Goal: Task Accomplishment & Management: Complete application form

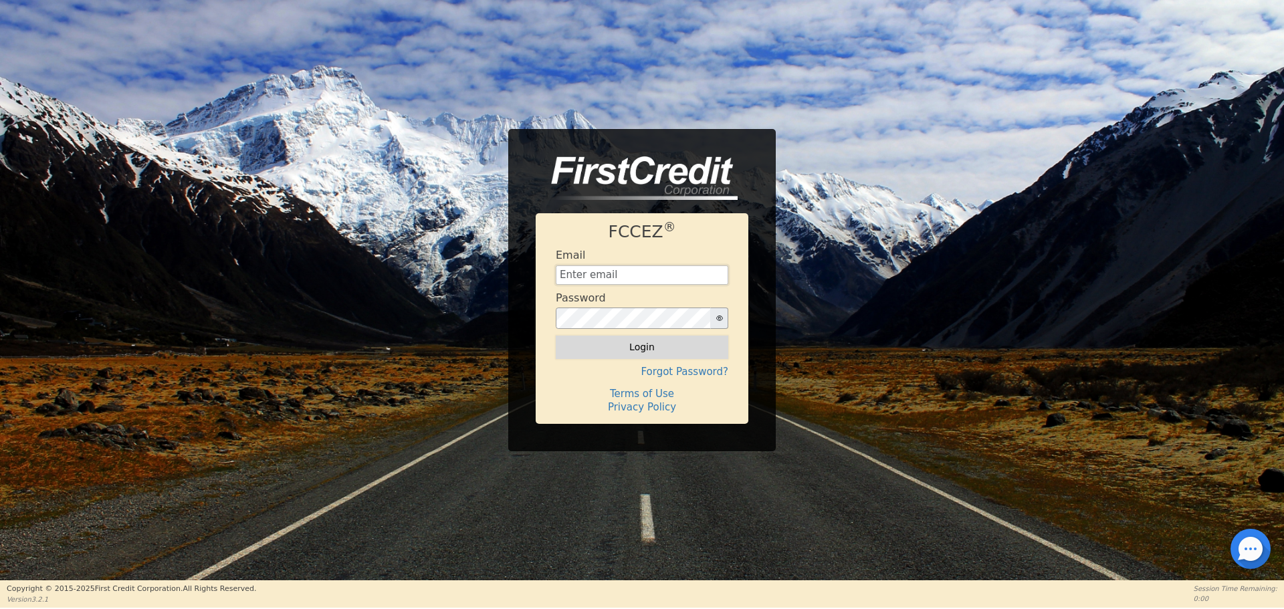
type input "aquaremachtlc@gmail.com"
click at [617, 350] on button "Login" at bounding box center [642, 347] width 173 height 23
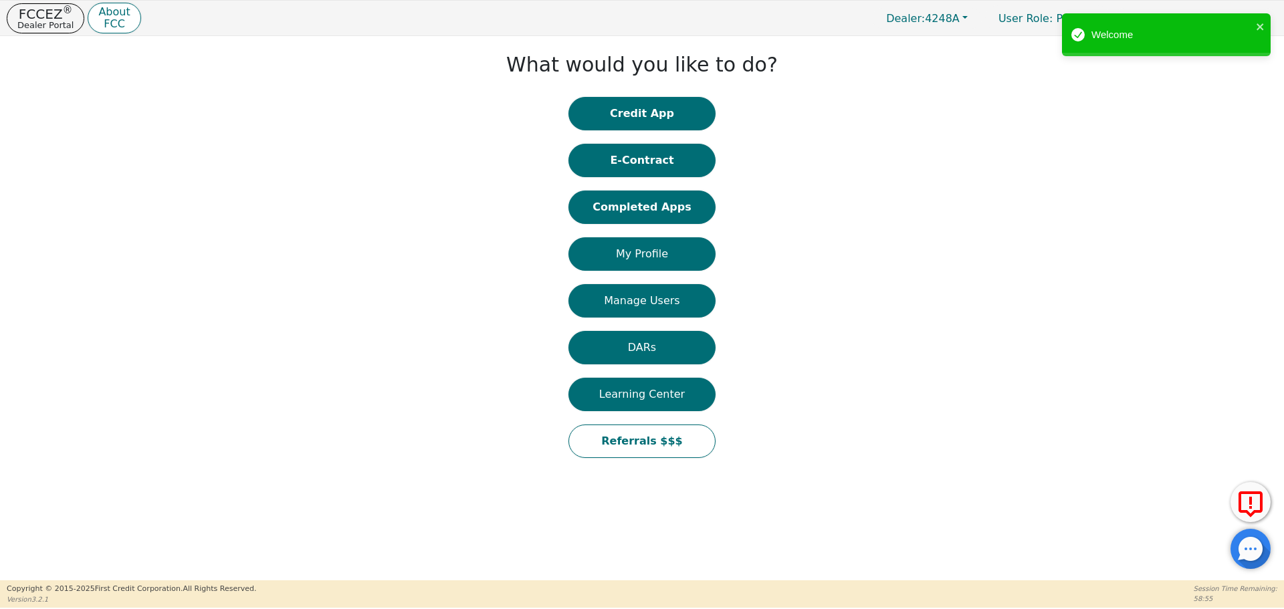
click at [617, 350] on button "DARs" at bounding box center [641, 347] width 147 height 33
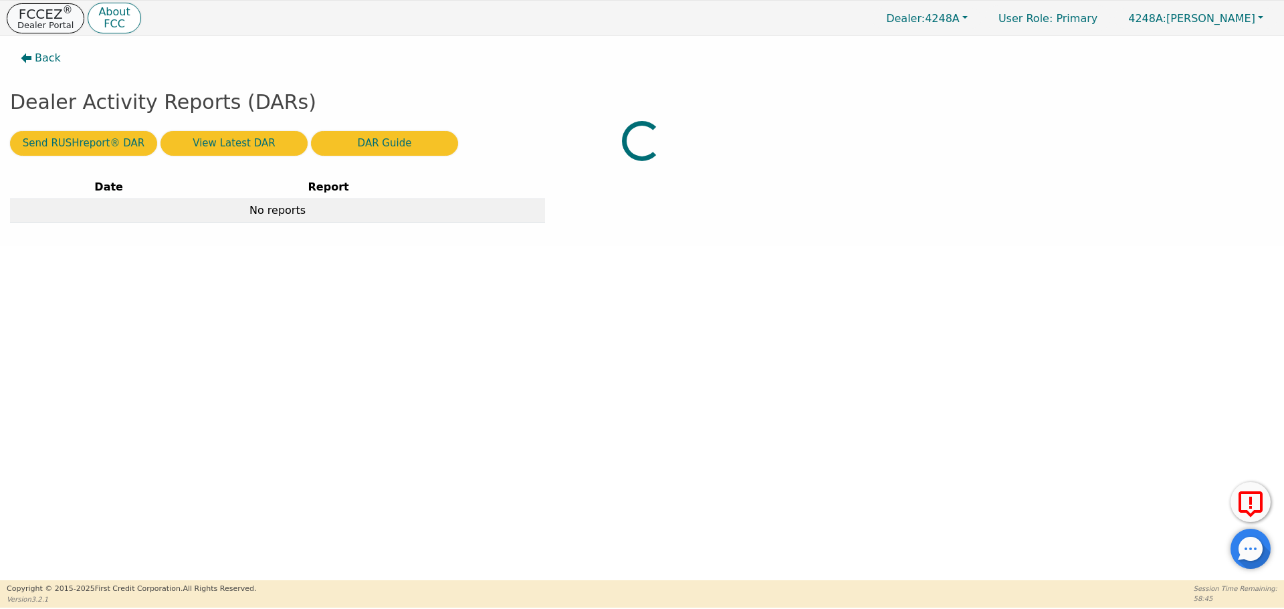
click at [63, 13] on sup "®" at bounding box center [68, 10] width 10 height 12
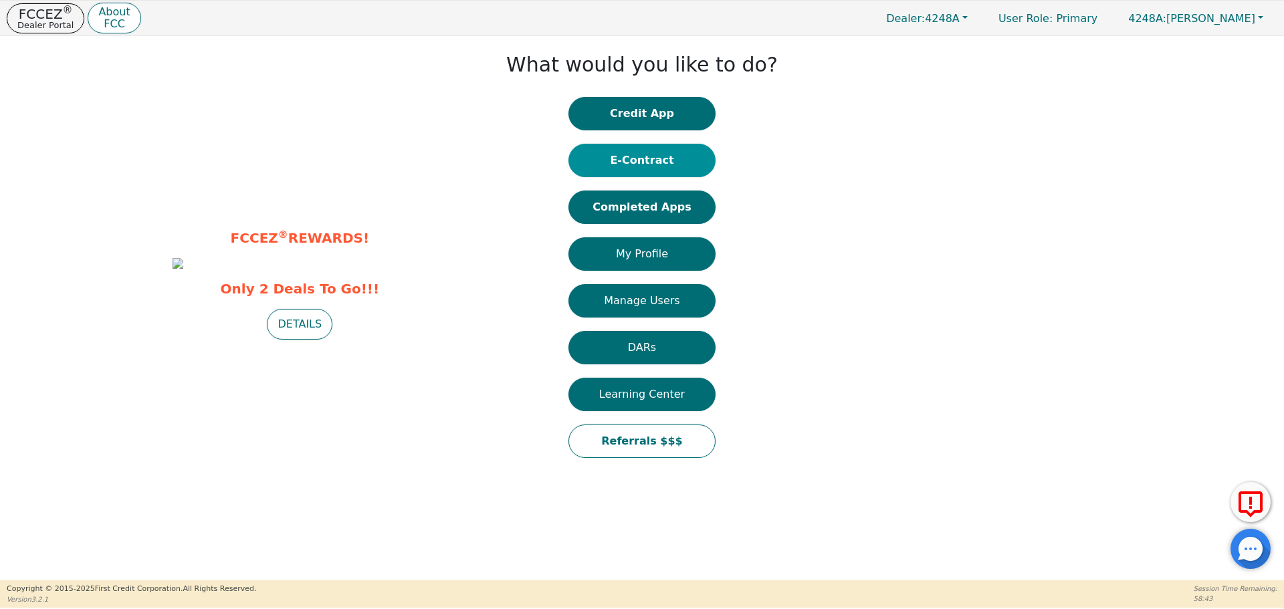
click at [617, 160] on button "E-Contract" at bounding box center [641, 160] width 147 height 33
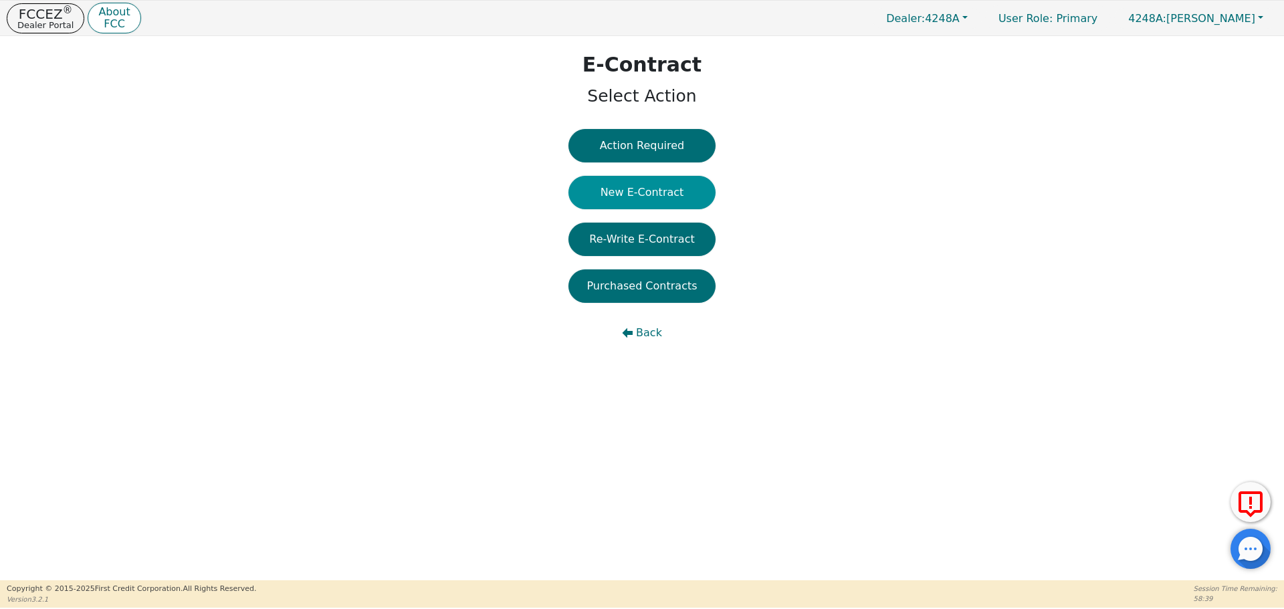
click at [634, 189] on button "New E-Contract" at bounding box center [641, 192] width 147 height 33
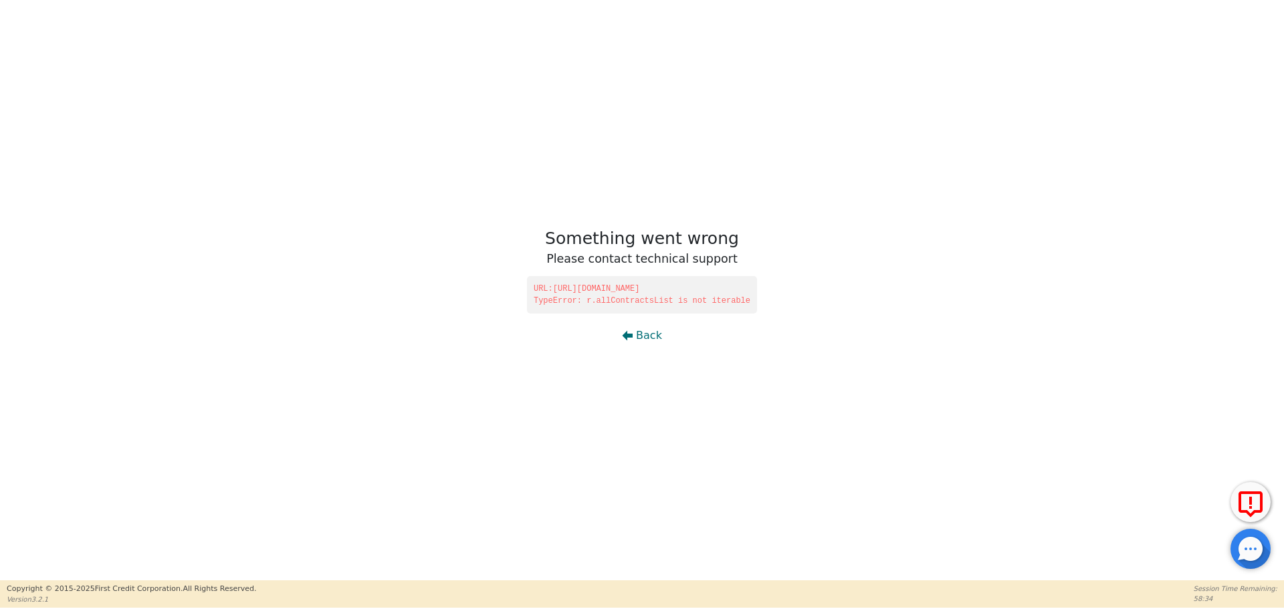
click at [381, 324] on div "Something went wrong Please contact technical support URL: https://fccez.com/#/…" at bounding box center [642, 290] width 1284 height 580
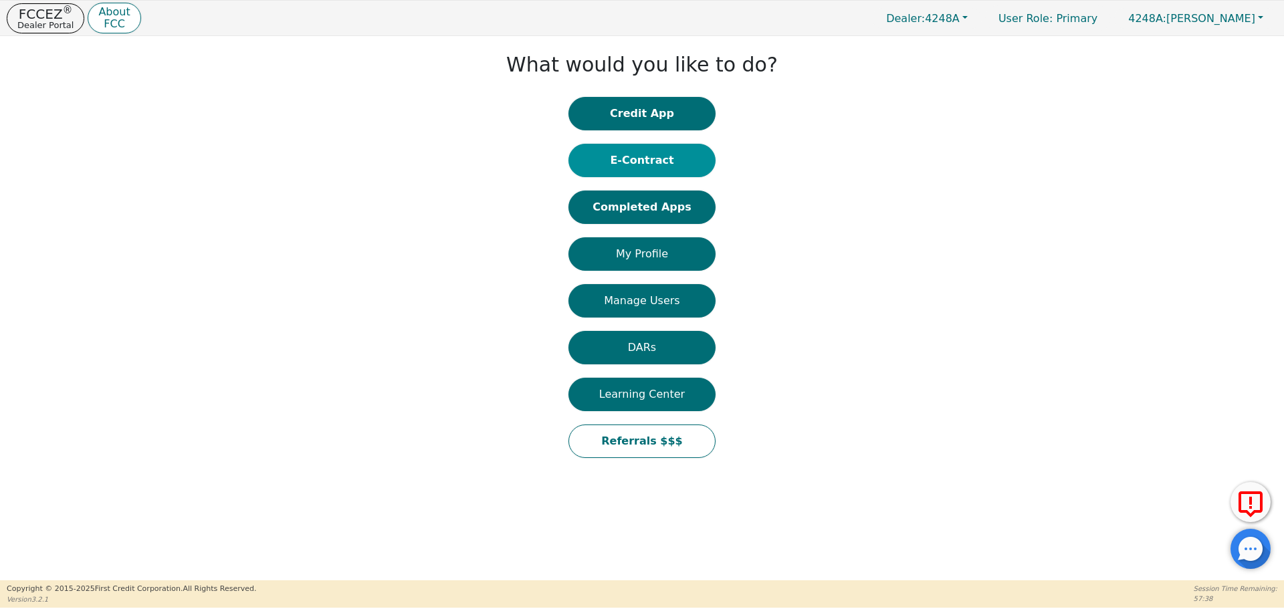
click at [630, 157] on button "E-Contract" at bounding box center [641, 160] width 147 height 33
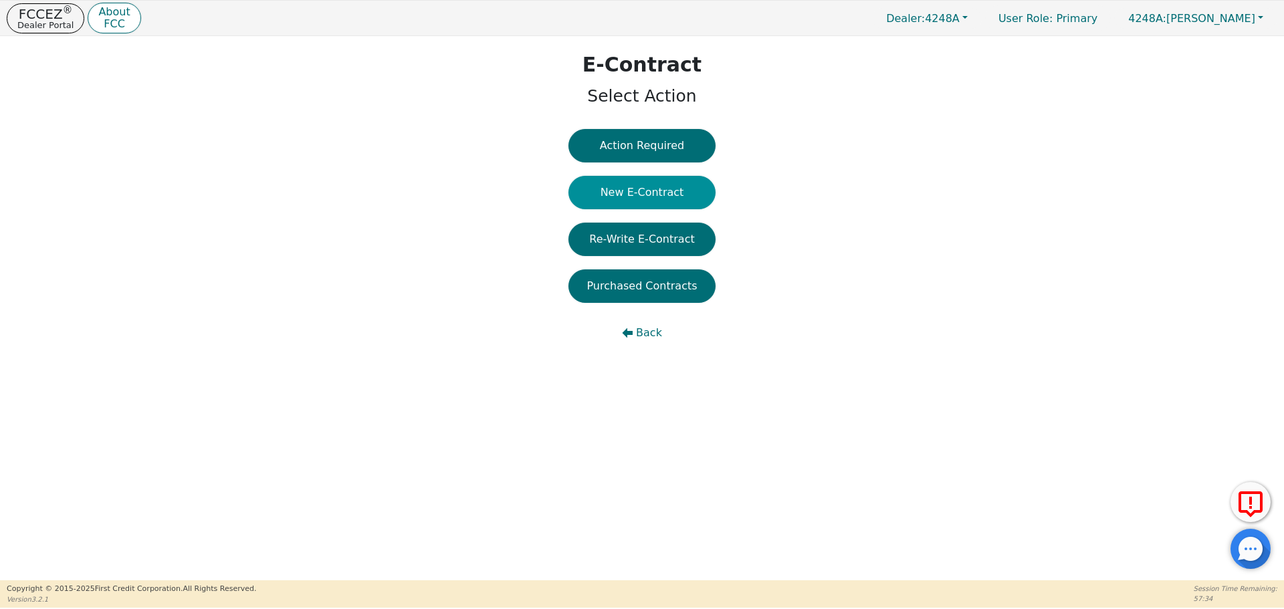
click at [649, 194] on button "New E-Contract" at bounding box center [641, 192] width 147 height 33
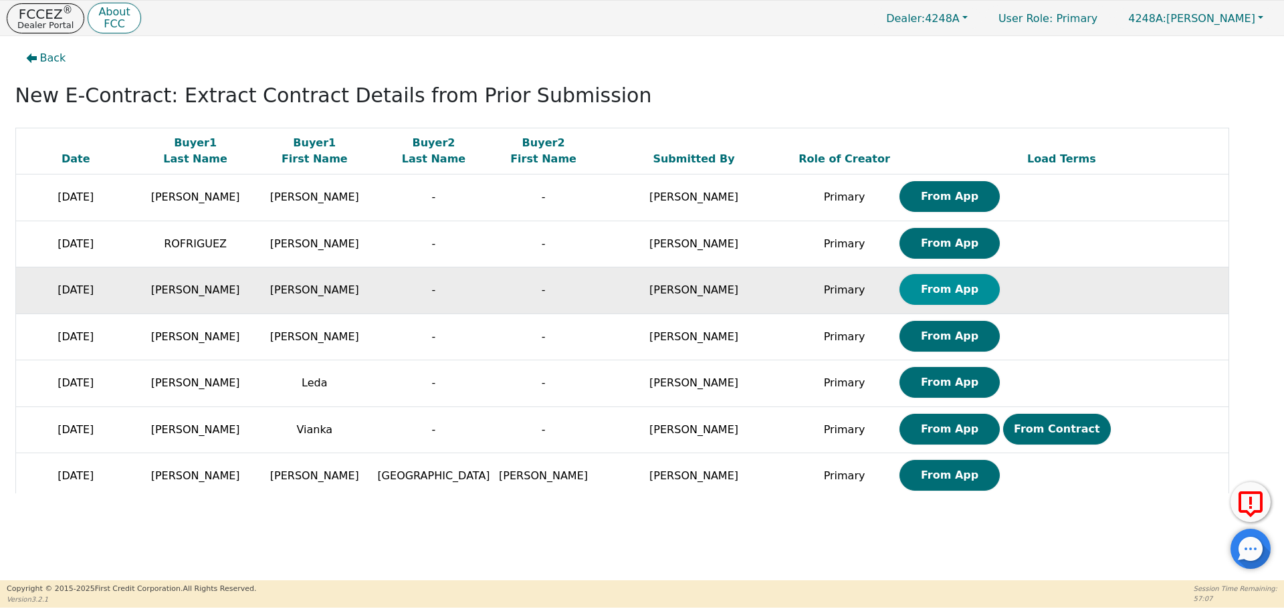
click at [899, 300] on button "From App" at bounding box center [949, 289] width 100 height 31
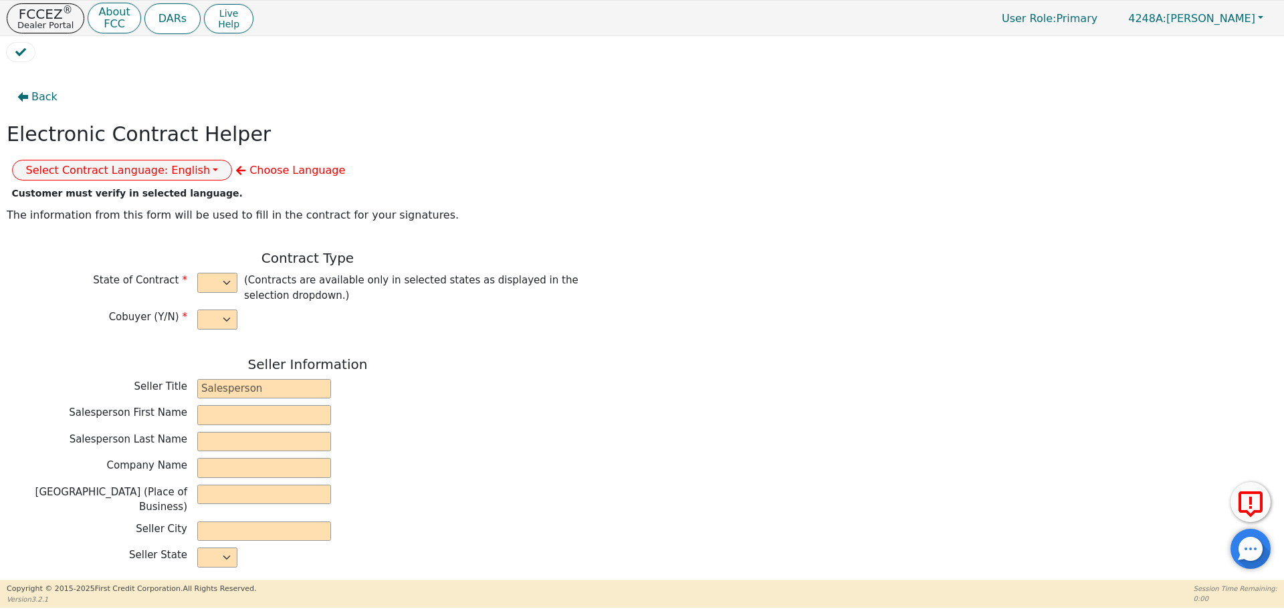
select select "n"
type input "owner"
type input "Ivonne"
type input "Madrid"
type input "AQUA REMACH LLC"
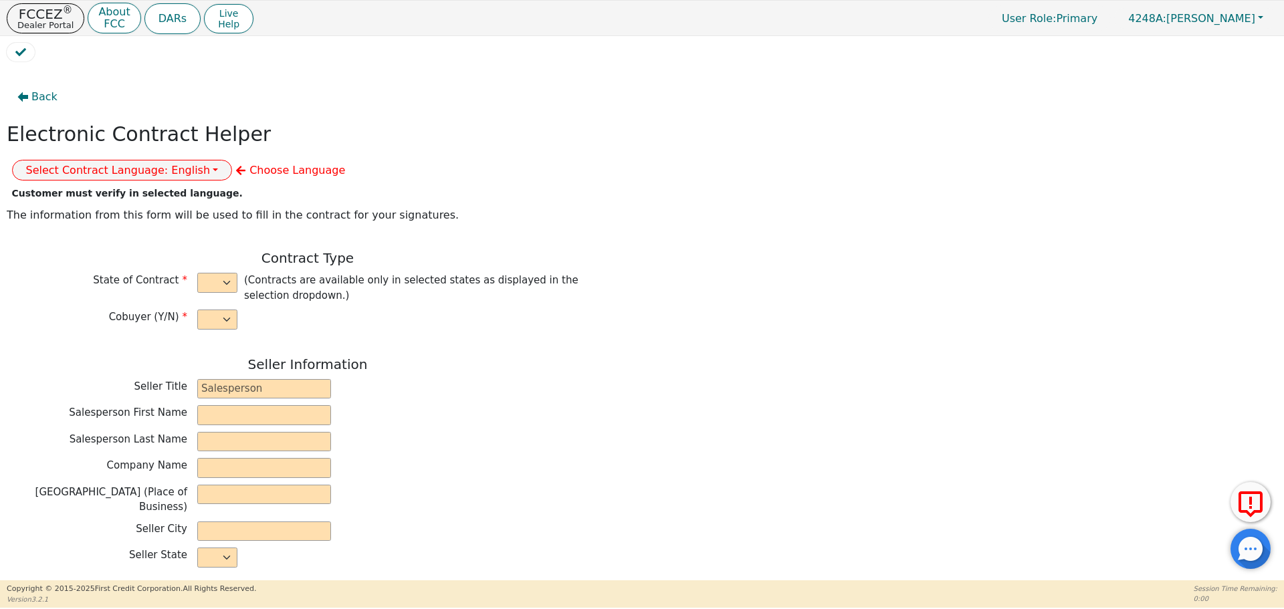
type input "13746 OFFICE PARK DR"
type input "HOUSTON"
select select "TX"
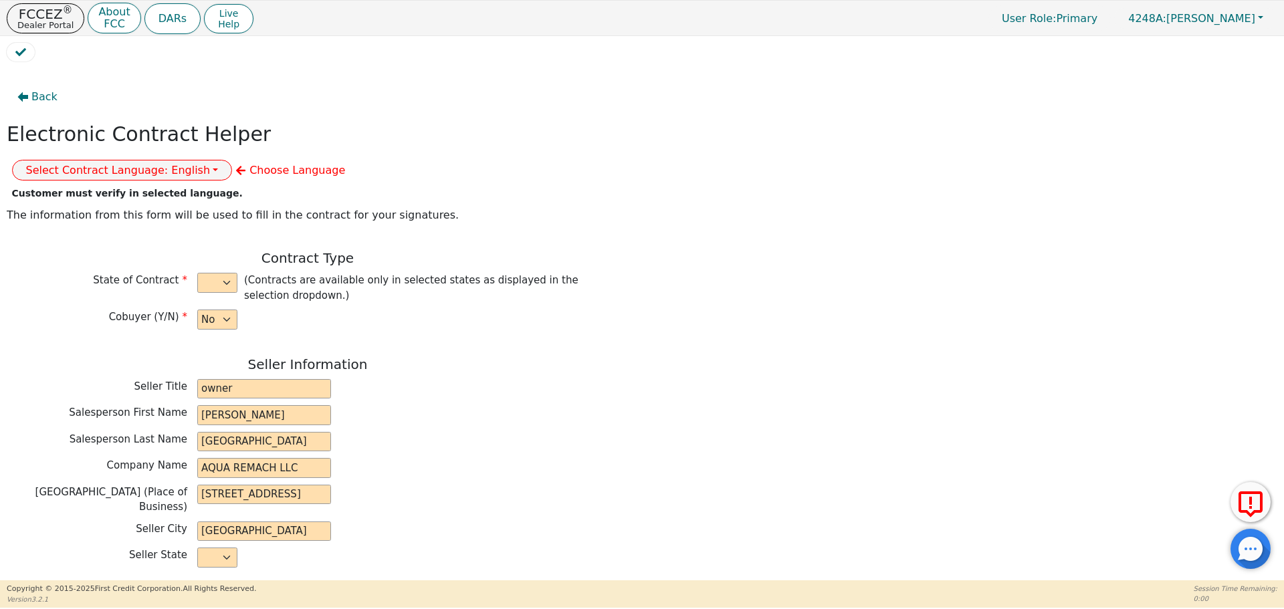
type input "77070"
type input "[PERSON_NAME]"
type input "sethvillanueva196@gmail.com"
type input "14709 Bonnellis pass"
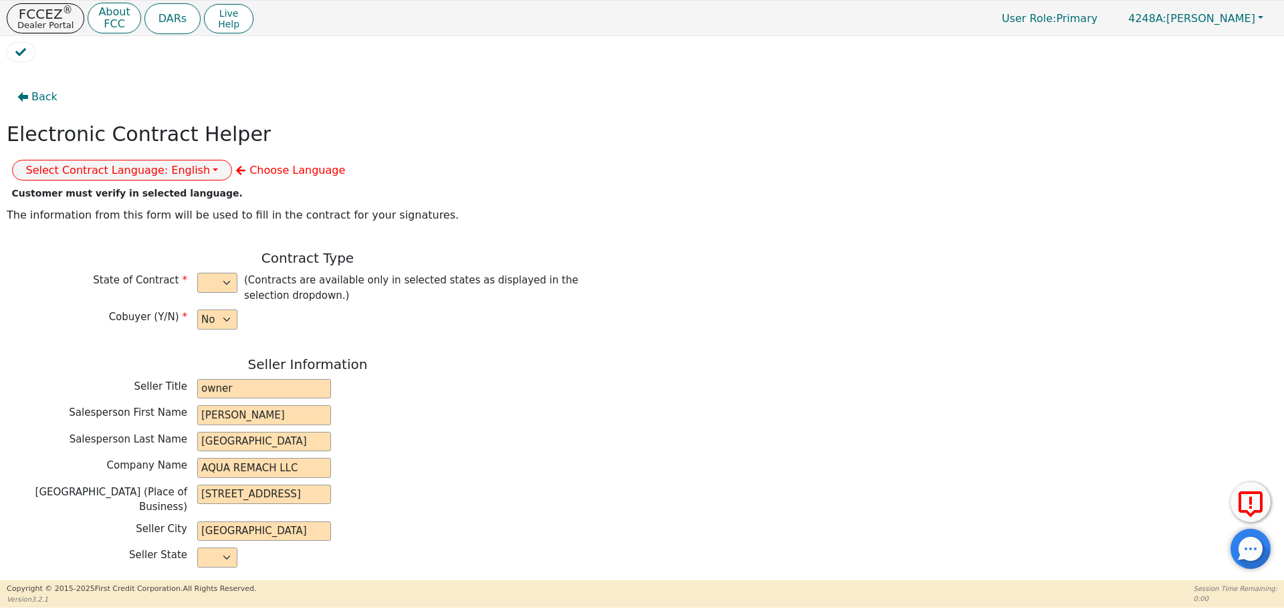
type input "Elgin"
select select "TX"
type input "78621"
type input "[DATE]"
type input "17.99"
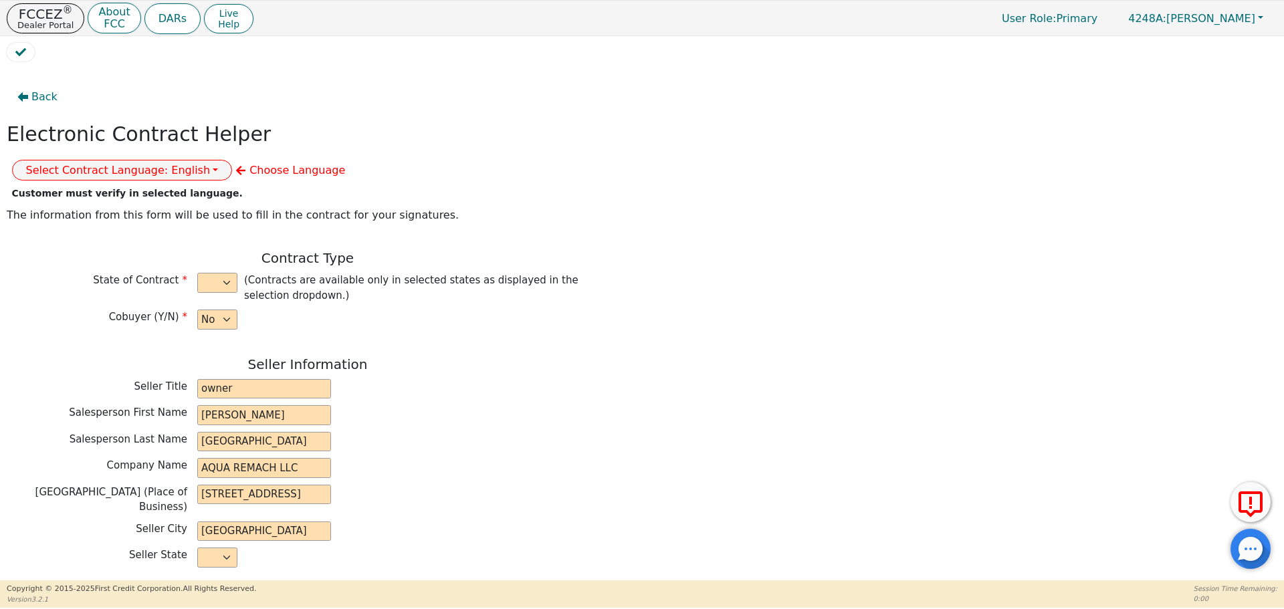
type input "2025-09-20"
type input "60"
type input "0"
type input "8500.00"
type input "0.00"
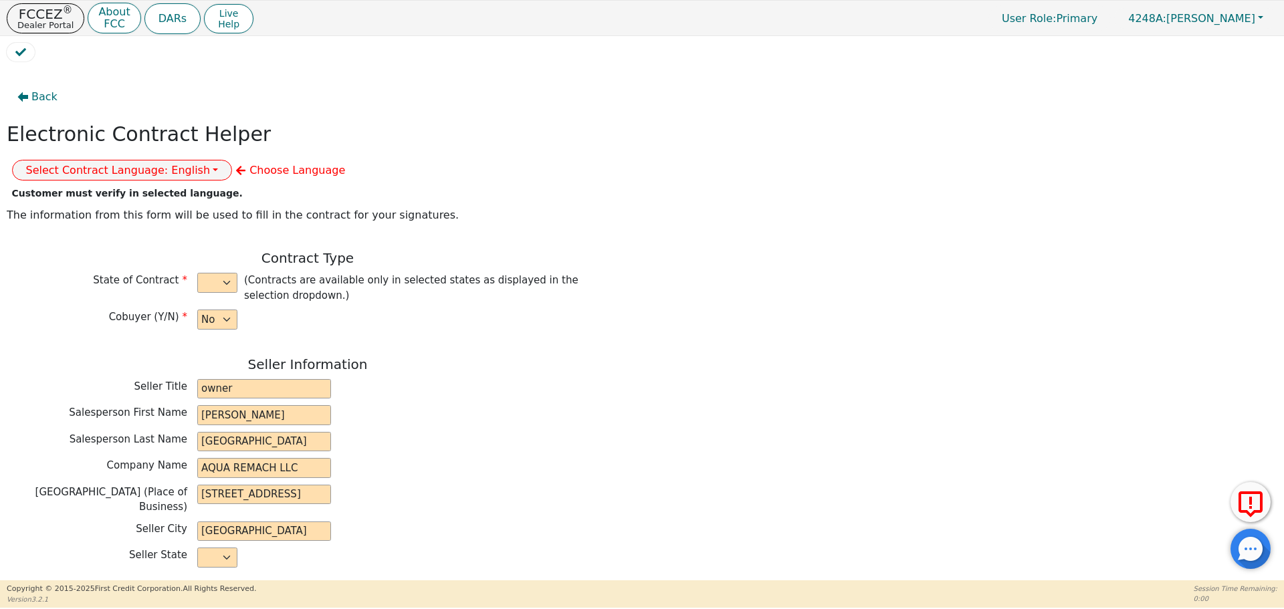
type input "8500.00"
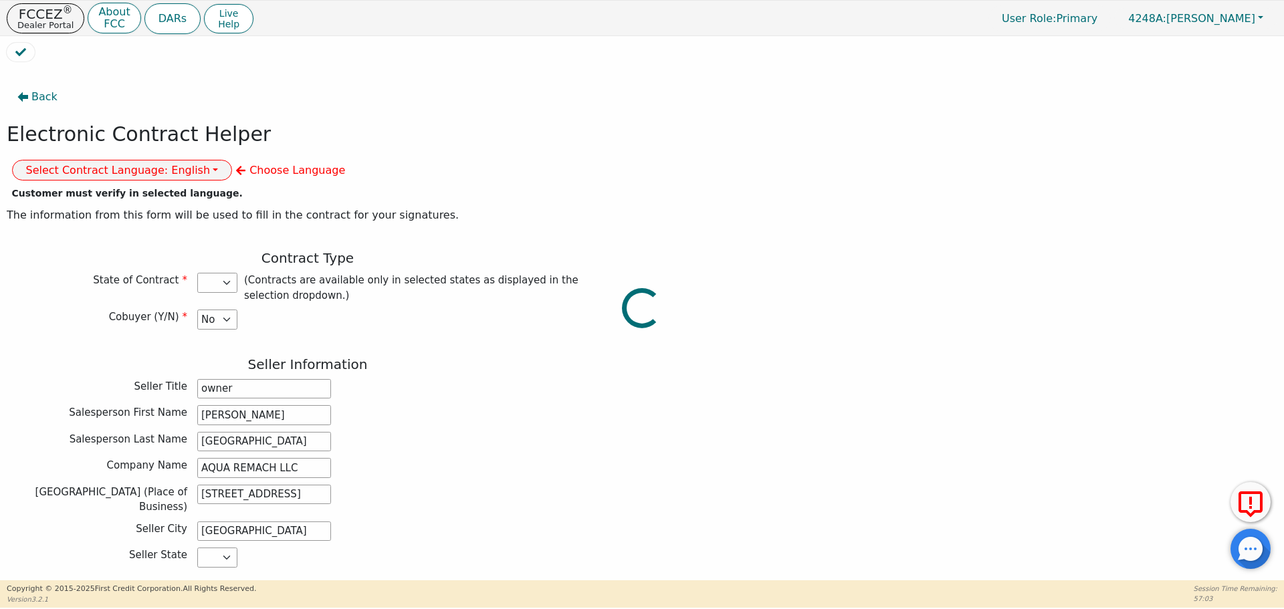
select select "TX"
click at [233, 160] on button "Select Contract Language: English" at bounding box center [122, 170] width 221 height 21
click at [119, 193] on div "English Spanish" at bounding box center [65, 207] width 107 height 44
click at [118, 207] on link "Spanish" at bounding box center [66, 216] width 106 height 18
click at [439, 310] on div "Cobuyer (Y/N) Yes No" at bounding box center [308, 320] width 602 height 20
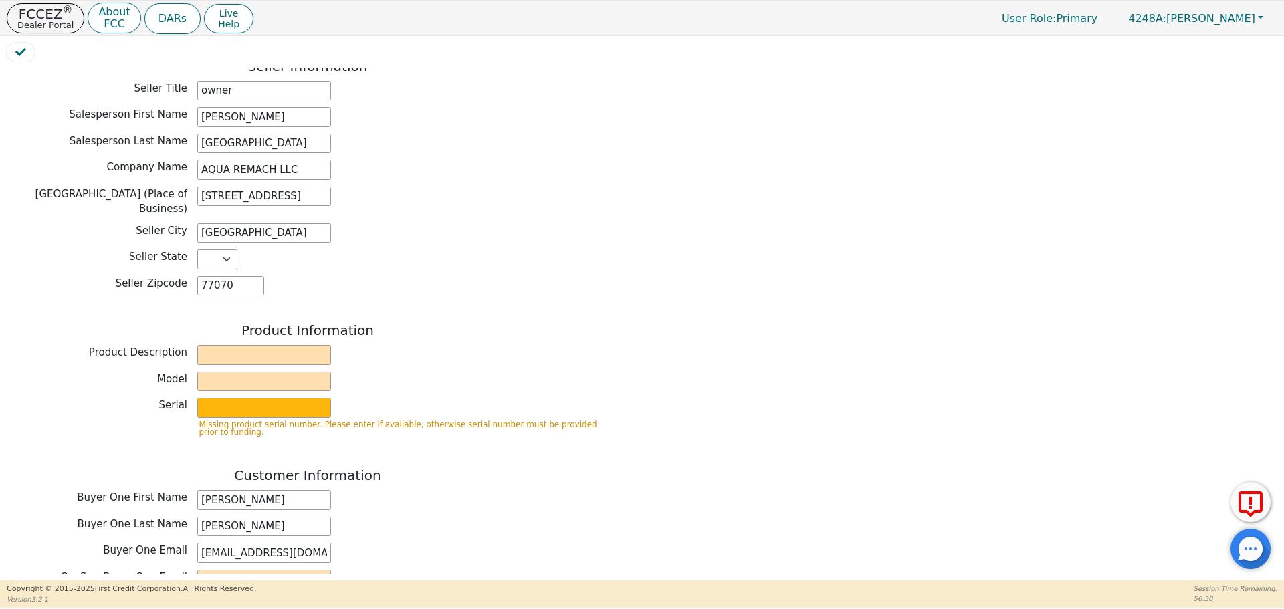
scroll to position [309, 0]
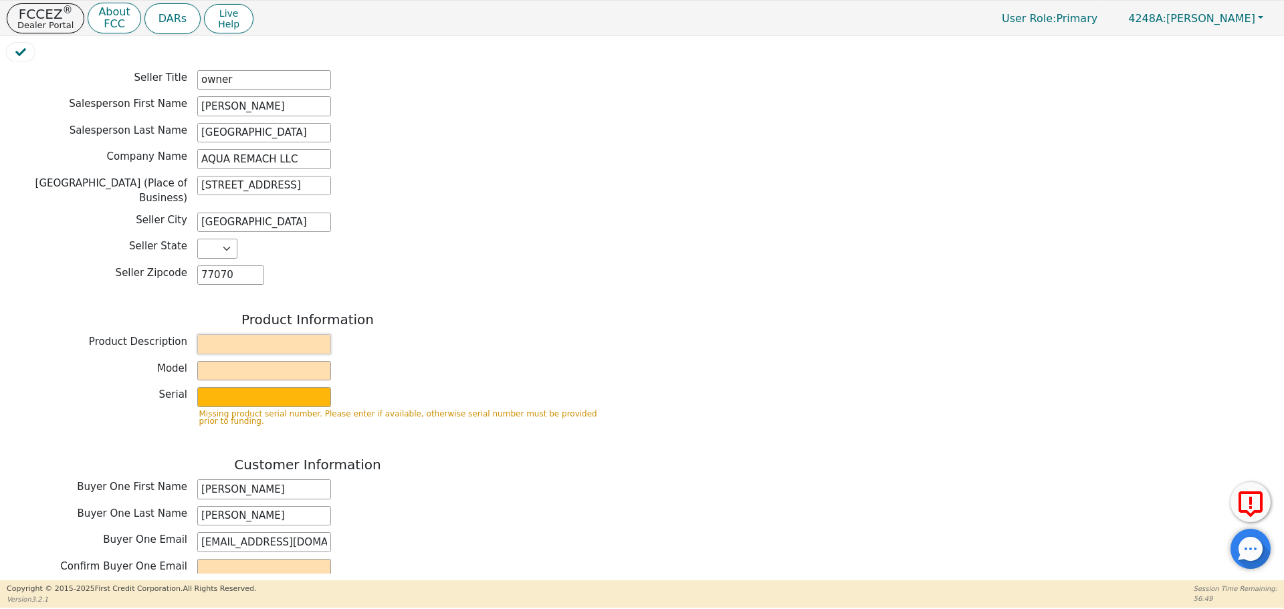
click at [217, 334] on input "text" at bounding box center [264, 344] width 134 height 20
type input "WATER SYSTEMS"
click at [252, 361] on input "text" at bounding box center [264, 371] width 134 height 20
type input "Whole house"
click at [255, 387] on input "text" at bounding box center [264, 397] width 134 height 20
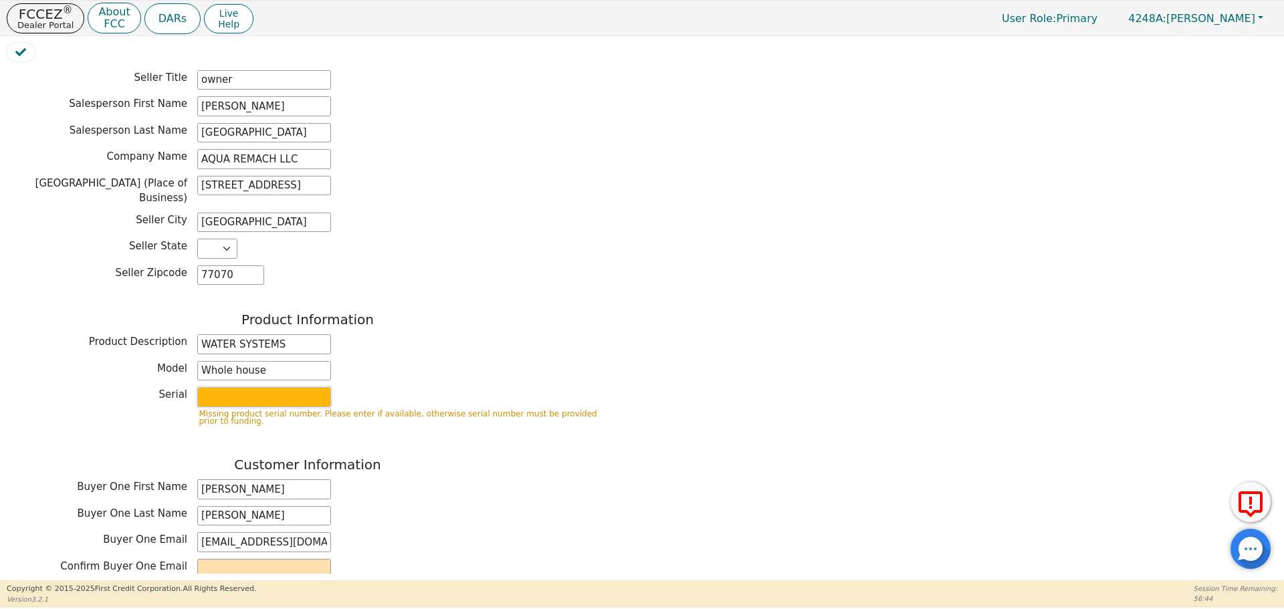
type input "purifier"
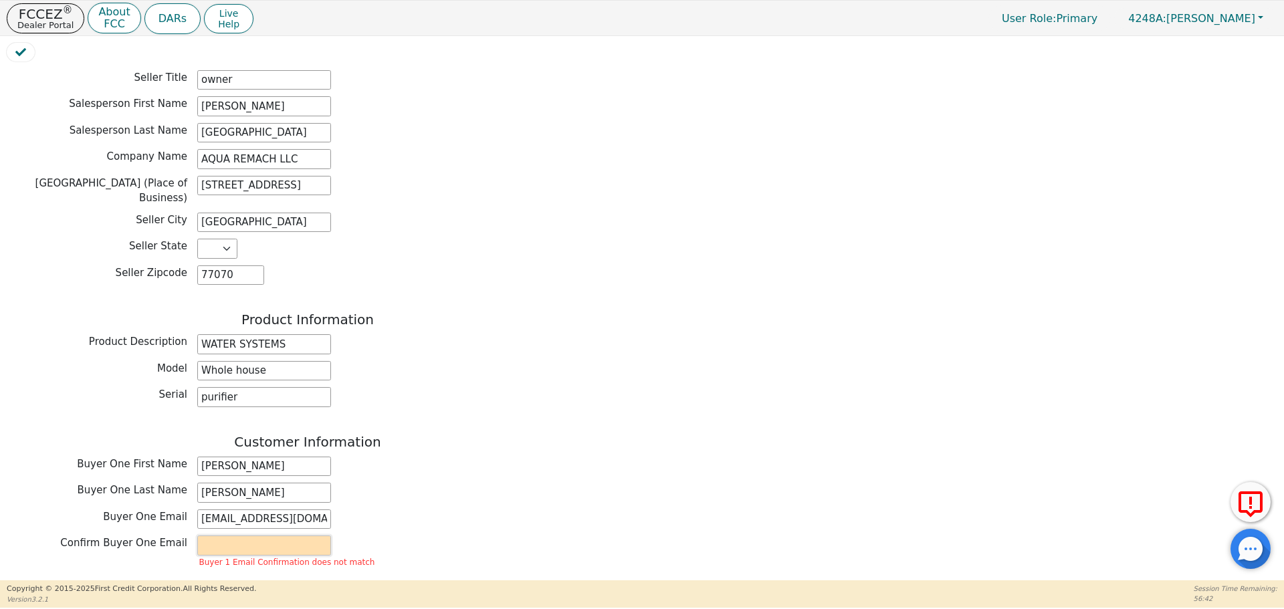
click at [240, 536] on input "email" at bounding box center [264, 546] width 134 height 20
type input "sethvillanueva196@gmail.com"
click at [366, 536] on div "Confirm Buyer One Email sethvillanueva196@gmail.com" at bounding box center [308, 546] width 602 height 20
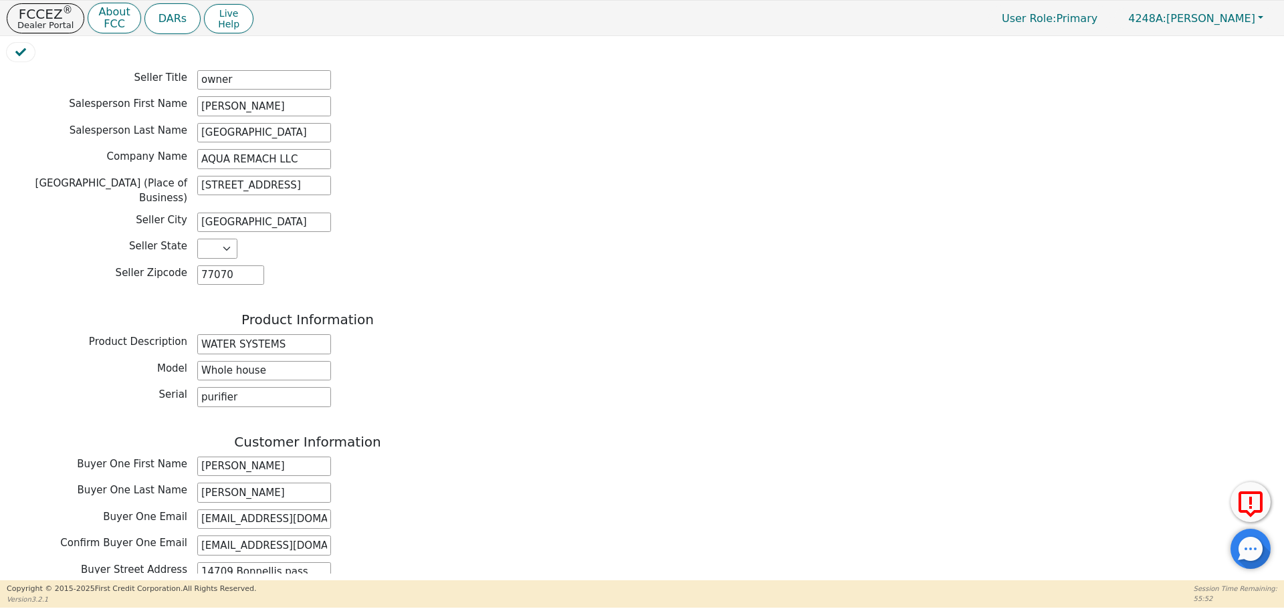
click at [366, 536] on div "Confirm Buyer One Email sethvillanueva196@gmail.com" at bounding box center [308, 546] width 602 height 20
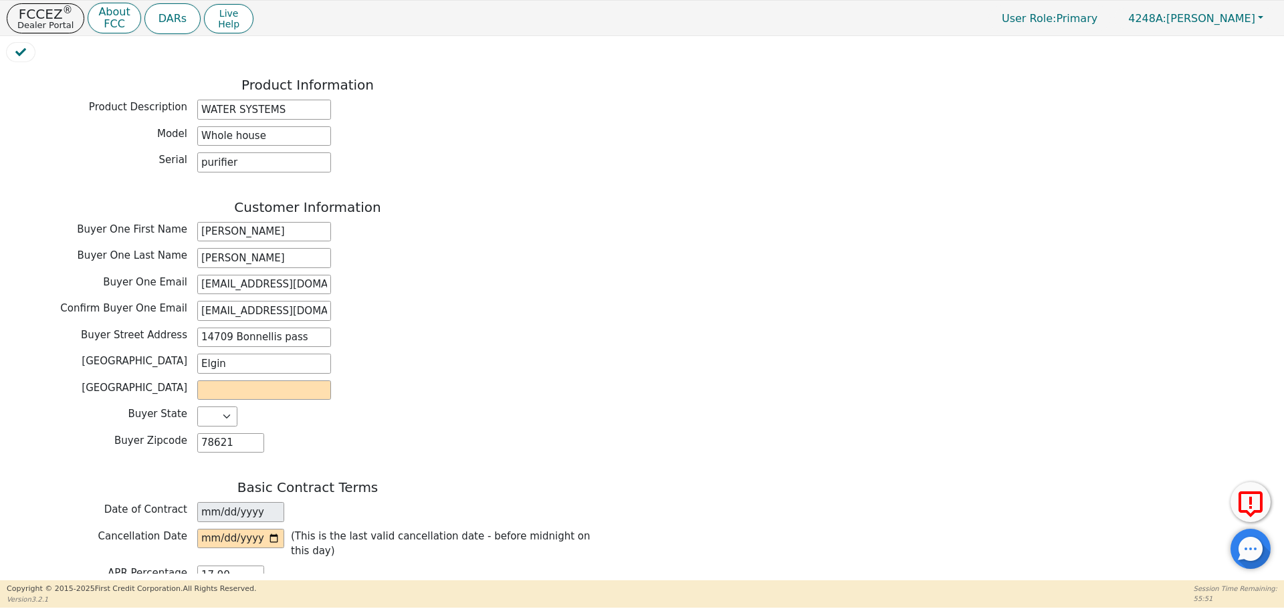
scroll to position [565, 0]
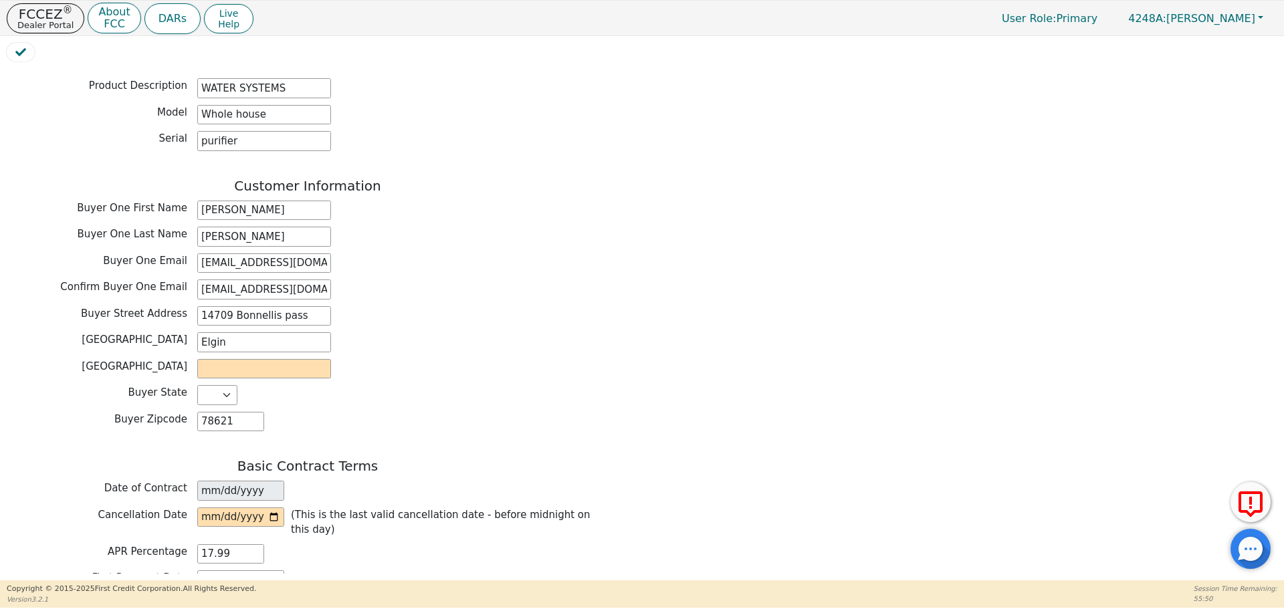
click at [248, 319] on div "Customer Information Buyer One First Name Seth Buyer One Last Name Villanueva B…" at bounding box center [308, 308] width 602 height 261
click at [250, 359] on input "text" at bounding box center [264, 369] width 134 height 20
type input "Elgin"
click at [275, 508] on input "date" at bounding box center [240, 518] width 87 height 20
type input "2025-08-26"
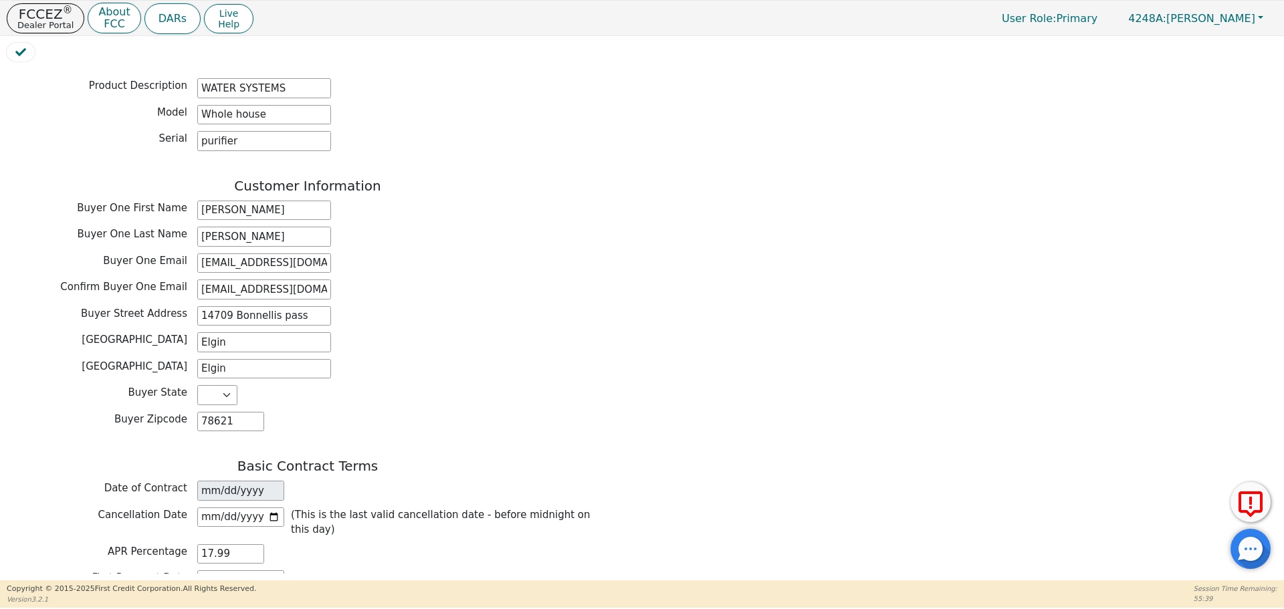
click at [412, 544] on div "APR Percentage 17.99" at bounding box center [308, 554] width 602 height 20
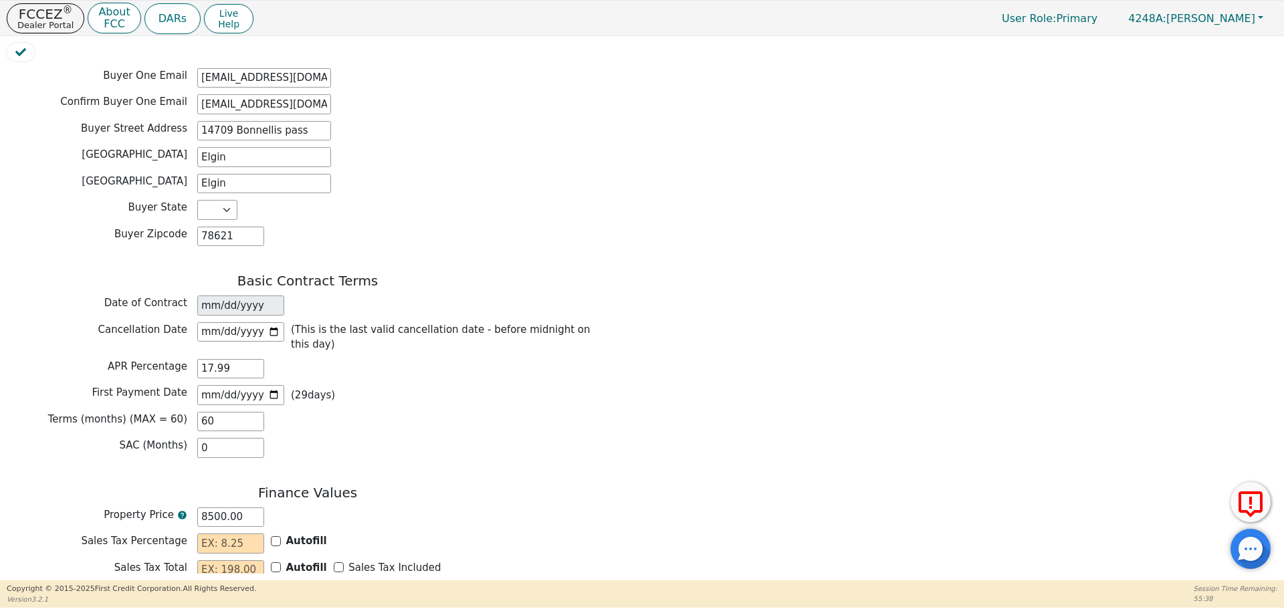
scroll to position [761, 0]
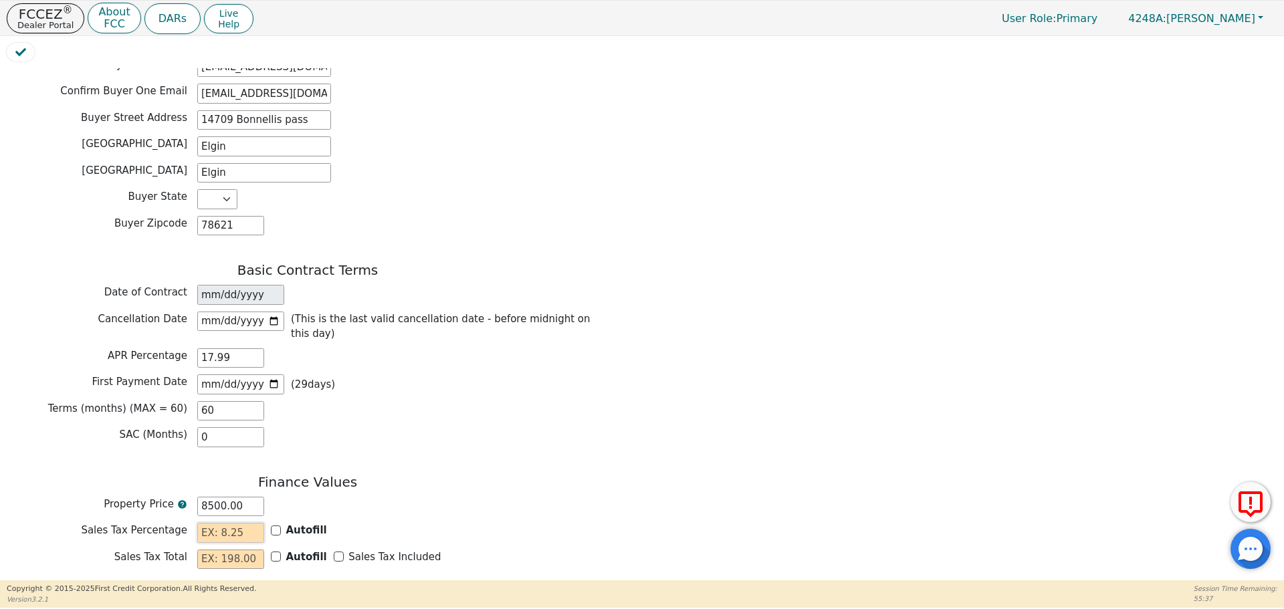
click at [243, 523] on input "text" at bounding box center [230, 533] width 67 height 20
type input "0.00"
click at [235, 550] on input "text" at bounding box center [230, 560] width 67 height 20
type input "0.00"
click at [232, 576] on input "text" at bounding box center [230, 586] width 67 height 20
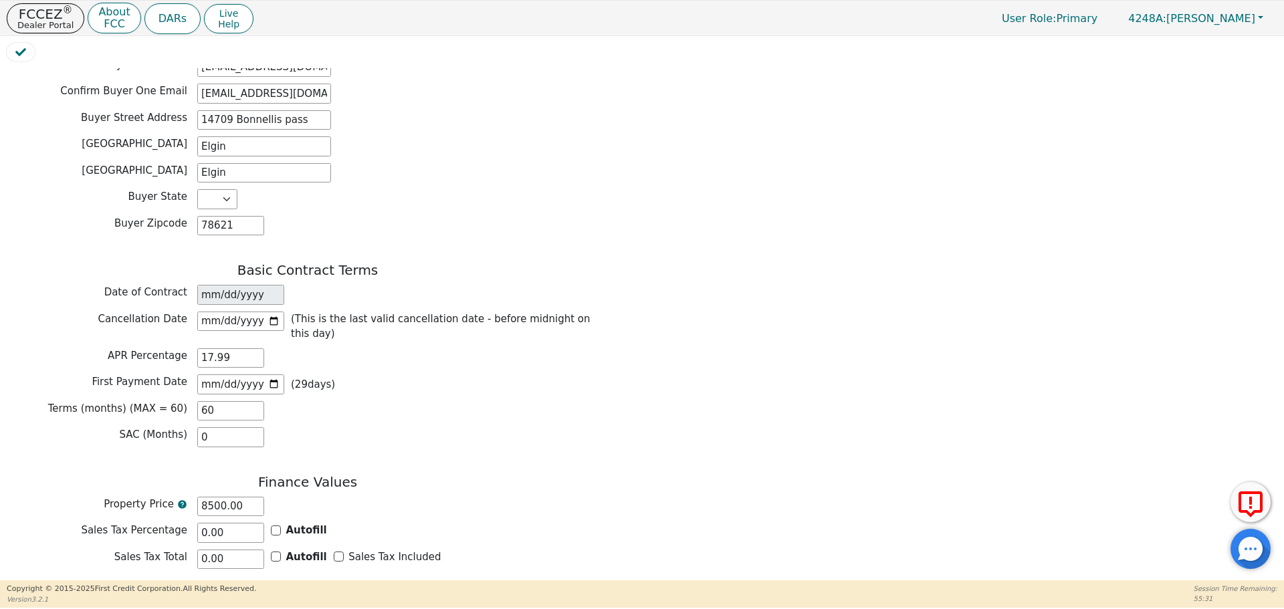
type input "0.00"
click at [303, 576] on div "Trade-in Value 0.00" at bounding box center [308, 586] width 602 height 20
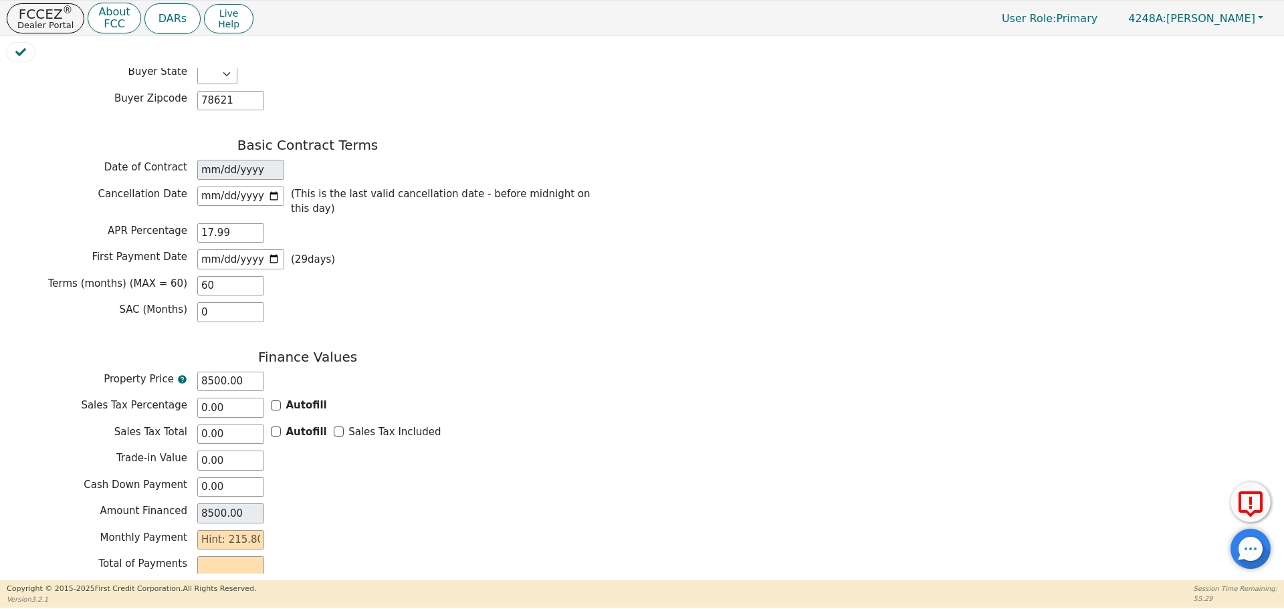
scroll to position [889, 0]
click at [258, 527] on input "text" at bounding box center [230, 537] width 67 height 20
type input "2"
type input "120.00"
type input "21"
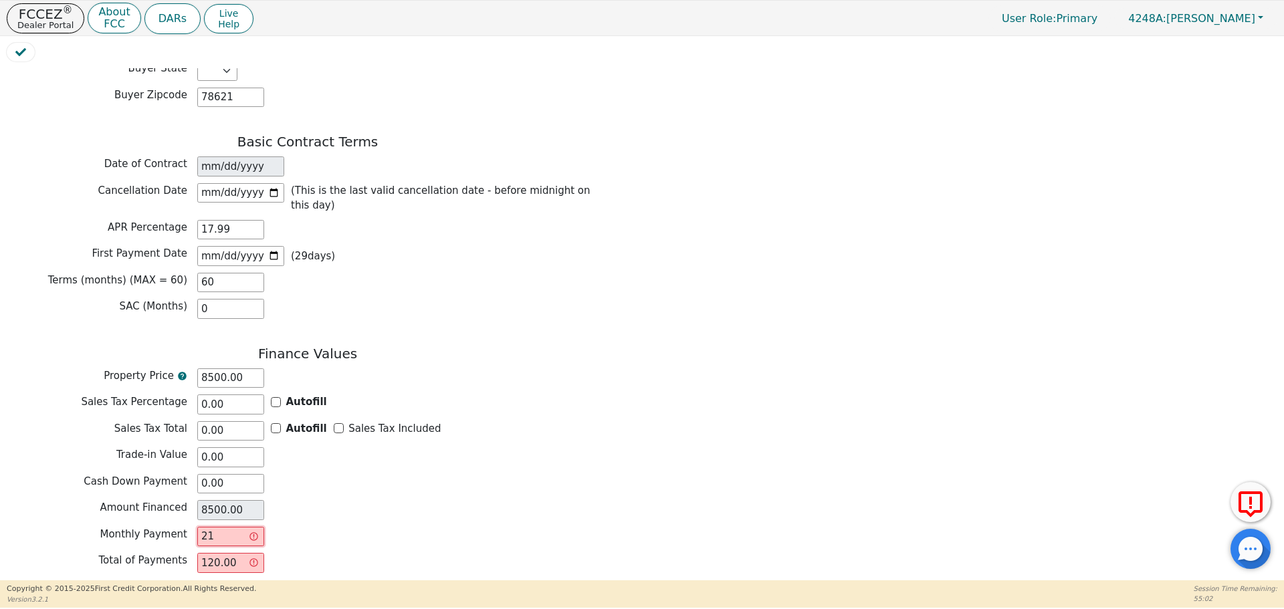
type input "1260.00"
type input "215"
type input "12900.00"
type input "2157"
type input "129420.00"
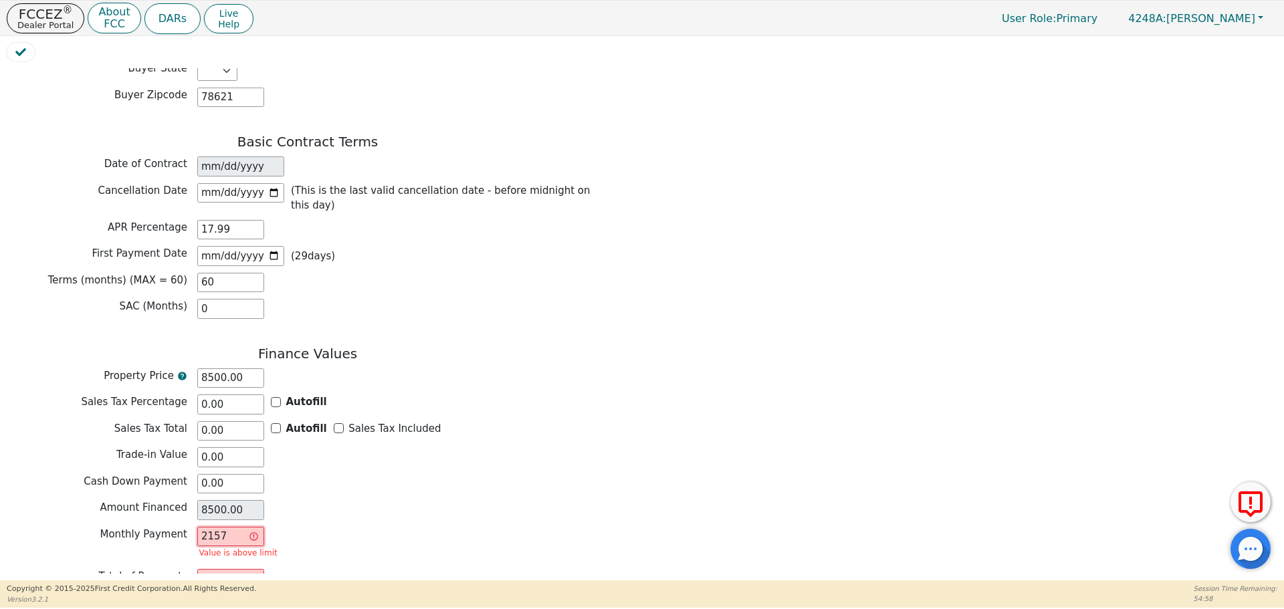
type input "215"
type input "12900.00"
type input "215.7"
type input "12942.00"
type input "215."
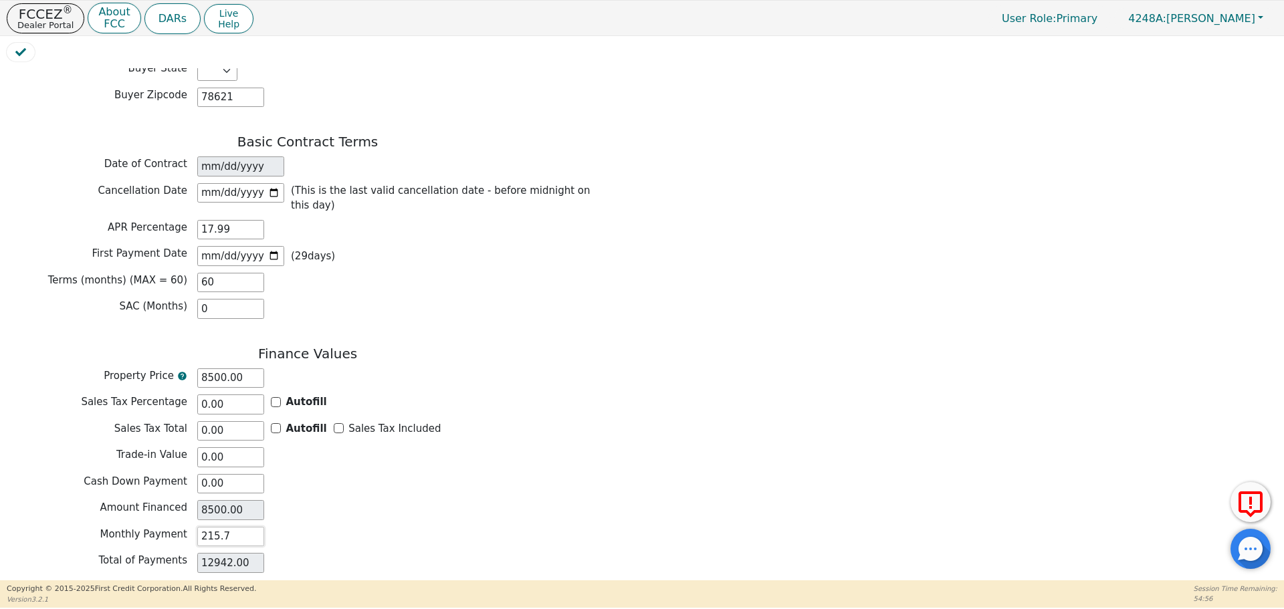
type input "12900.00"
type input "215.6"
type input "12936.00"
type input "215."
type input "12900.00"
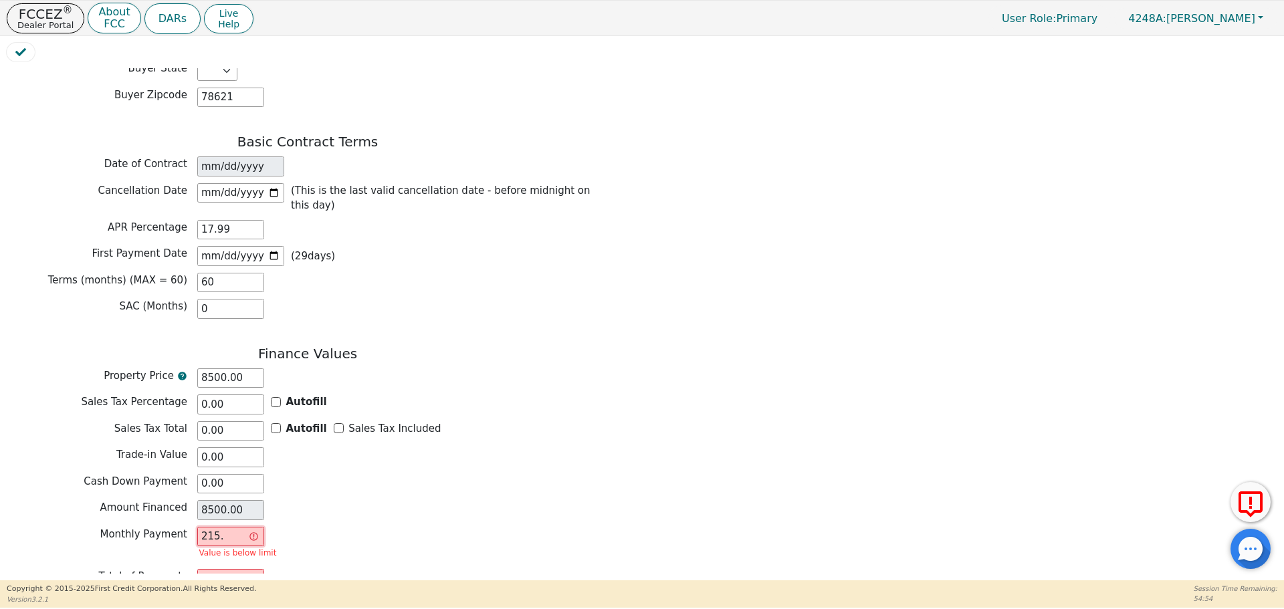
type input "215.7"
type input "12942.00"
type input "215."
type input "12900.00"
type input "215.8"
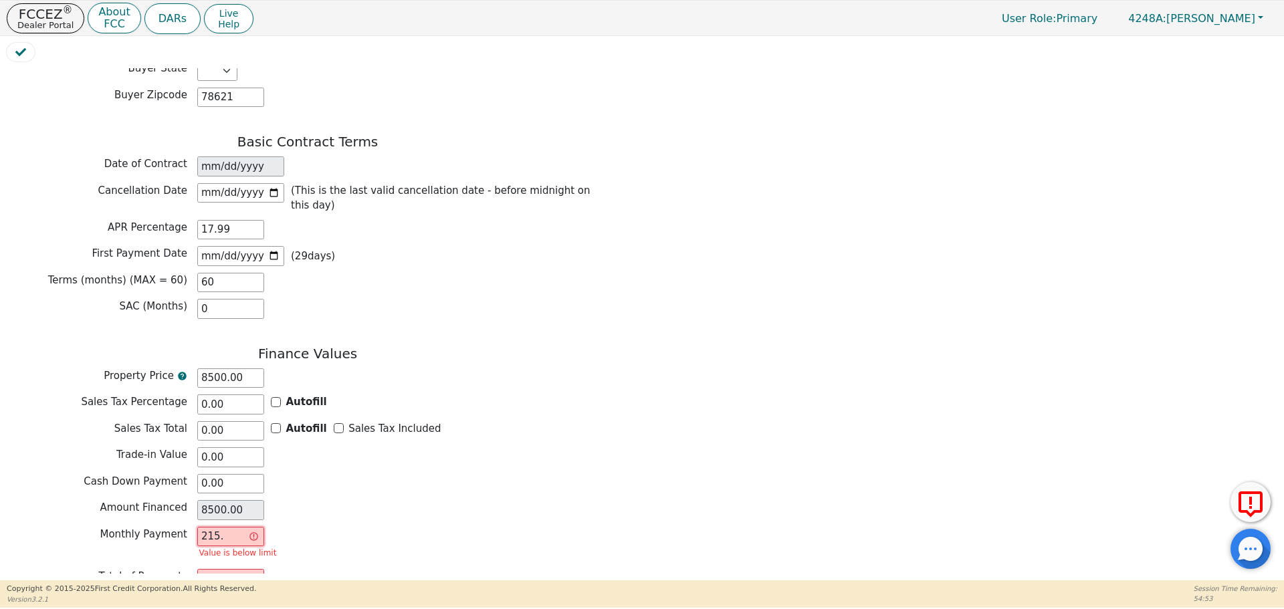
type input "12948.00"
type input "215.80"
click at [74, 600] on button "Review & Begin Contract" at bounding box center [84, 615] width 154 height 31
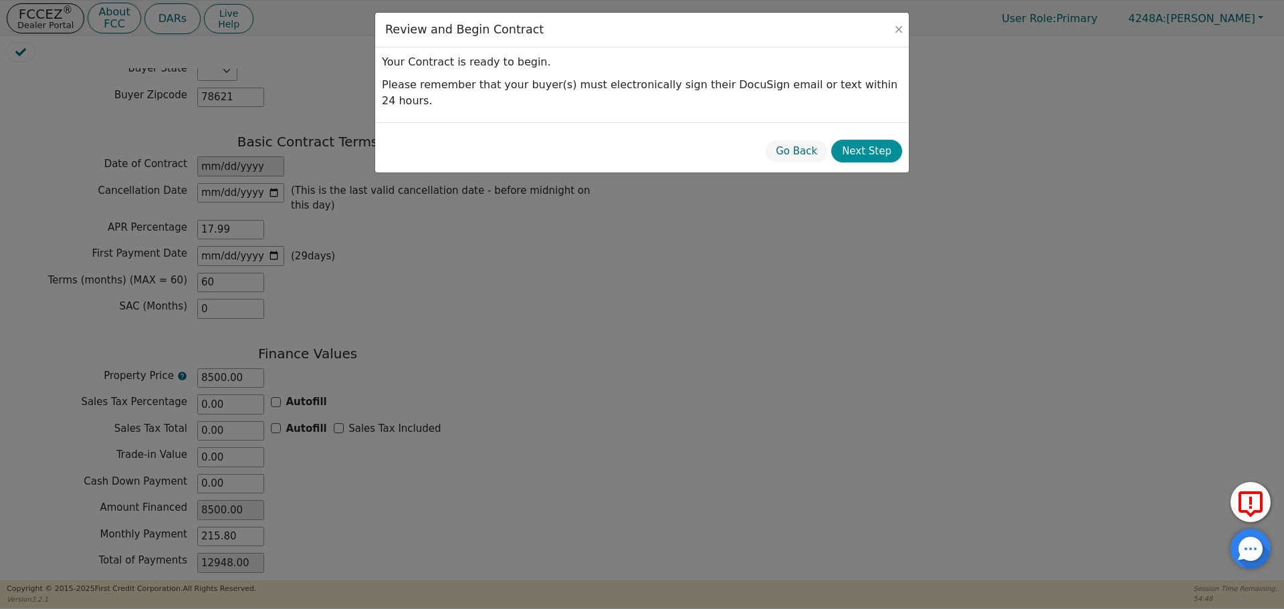
click at [875, 140] on button "Next Step" at bounding box center [866, 151] width 71 height 23
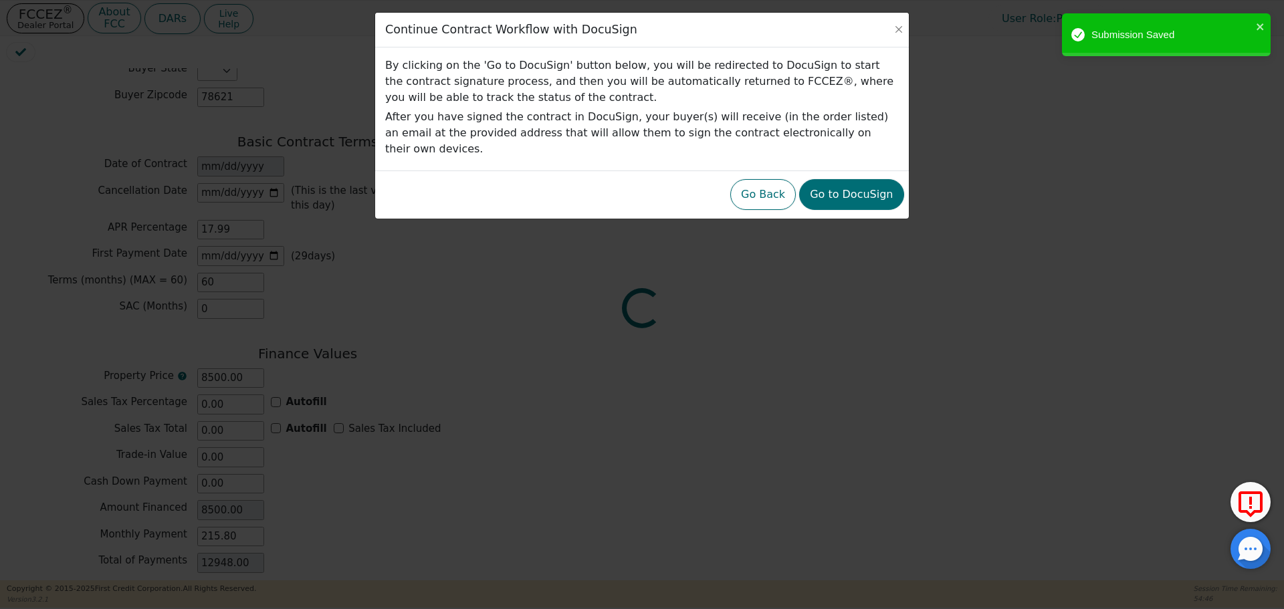
scroll to position [898, 0]
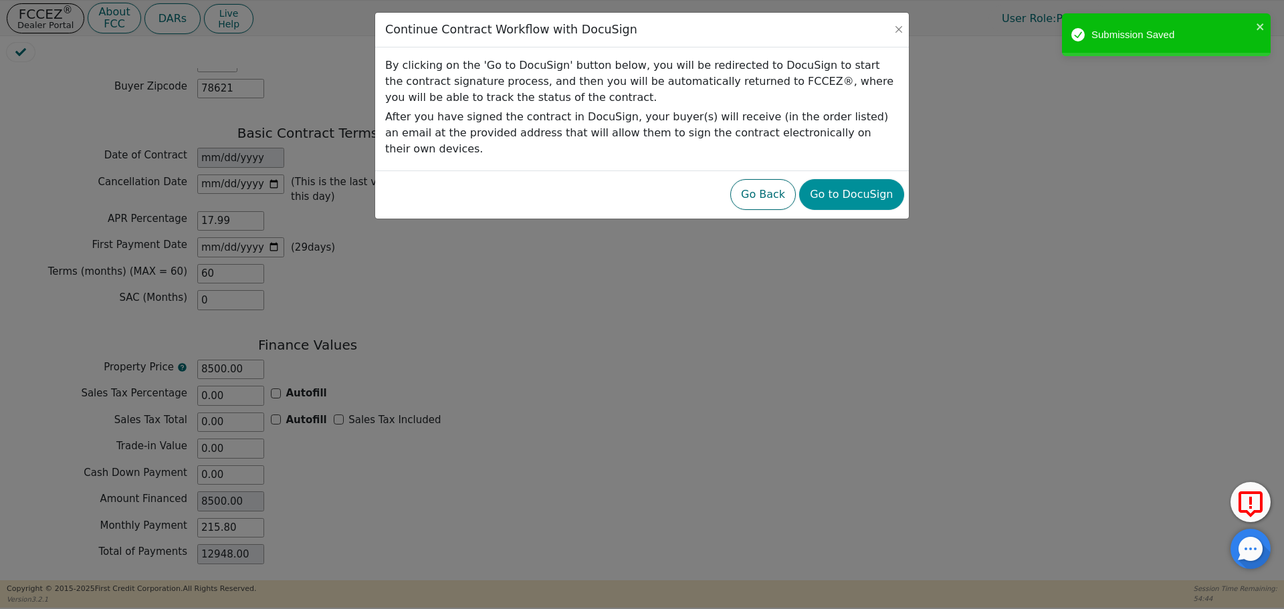
click at [837, 179] on button "Go to DocuSign" at bounding box center [851, 194] width 104 height 31
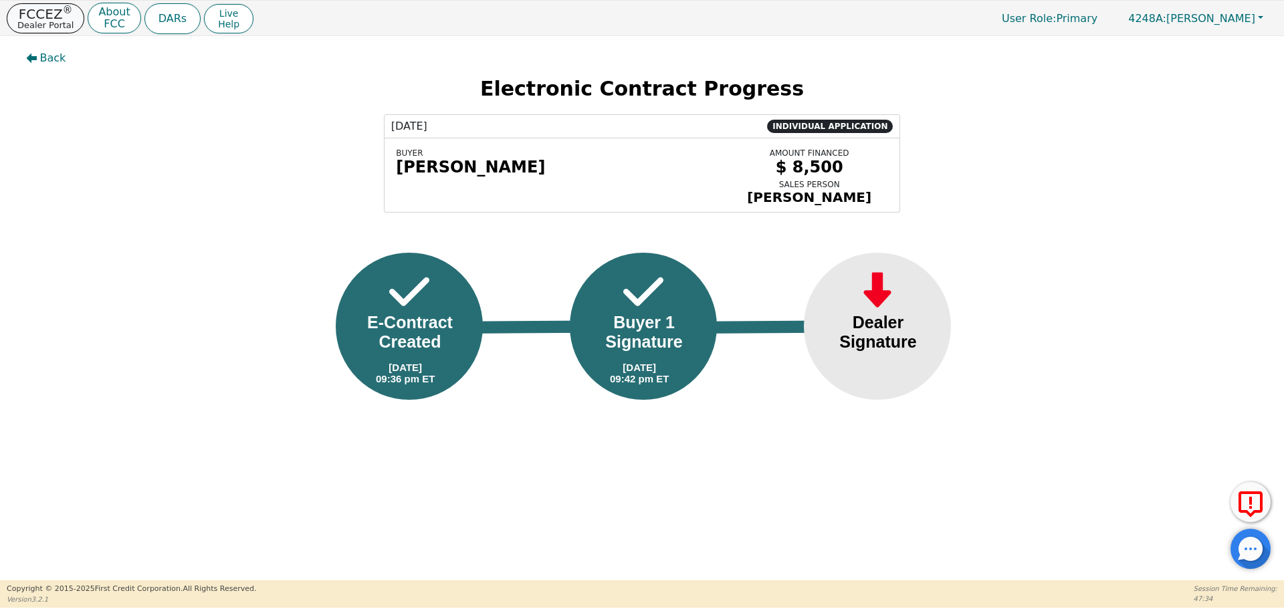
click at [42, 19] on p "FCCEZ ®" at bounding box center [45, 13] width 56 height 13
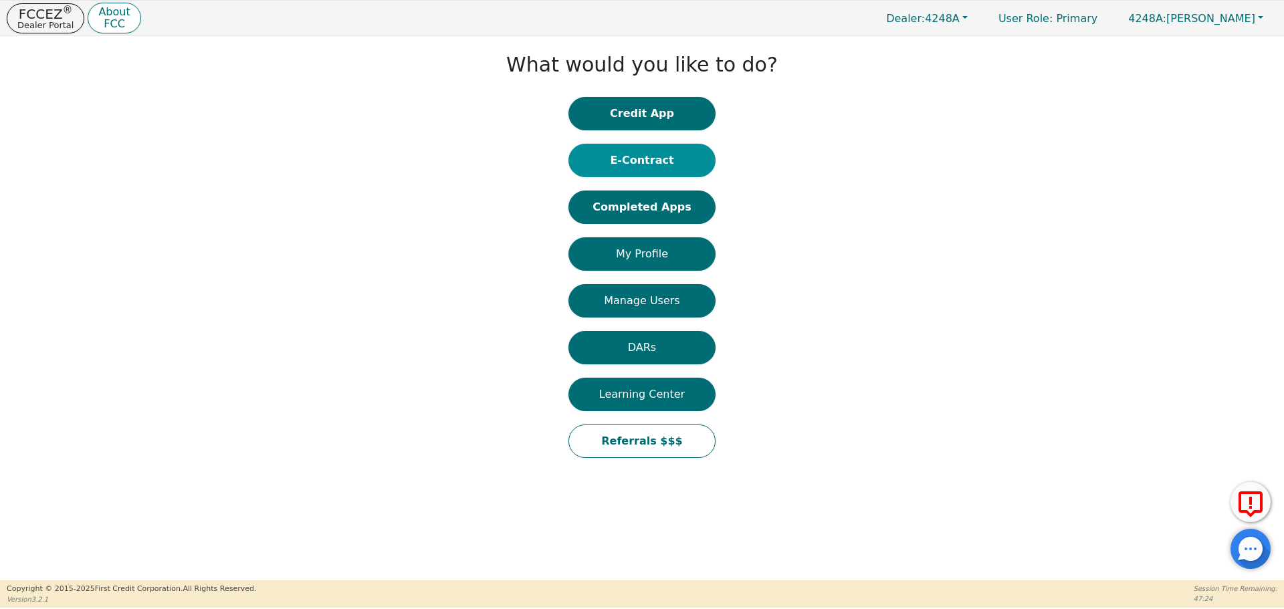
click at [640, 162] on button "E-Contract" at bounding box center [641, 160] width 147 height 33
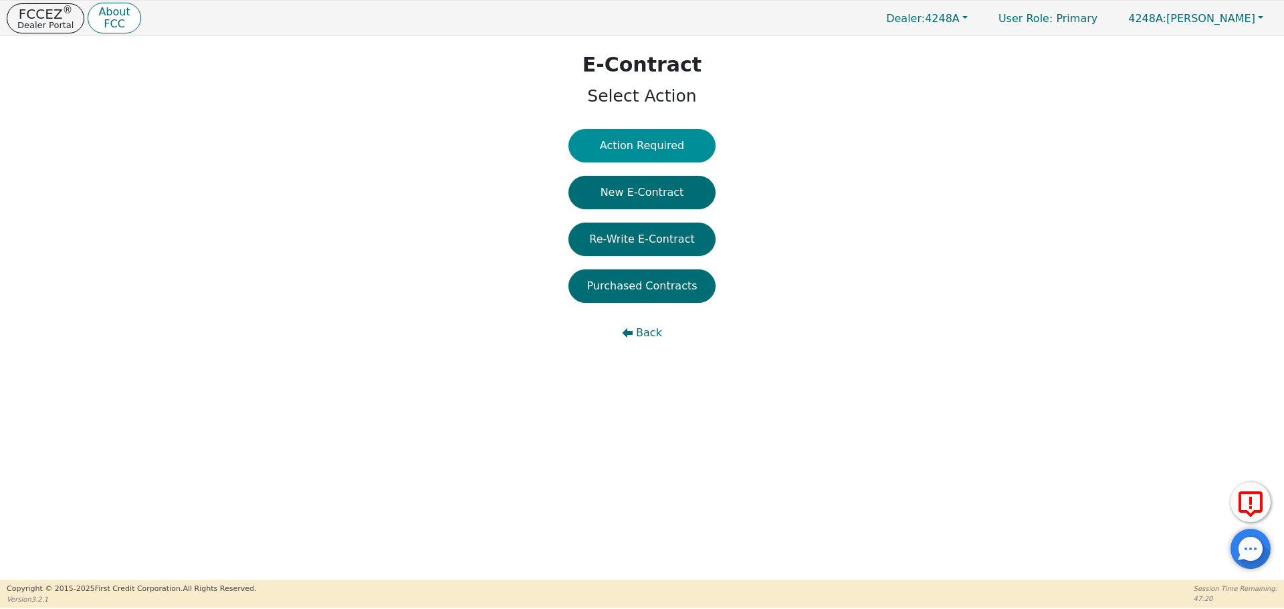
click at [639, 154] on button "Action Required" at bounding box center [641, 145] width 147 height 33
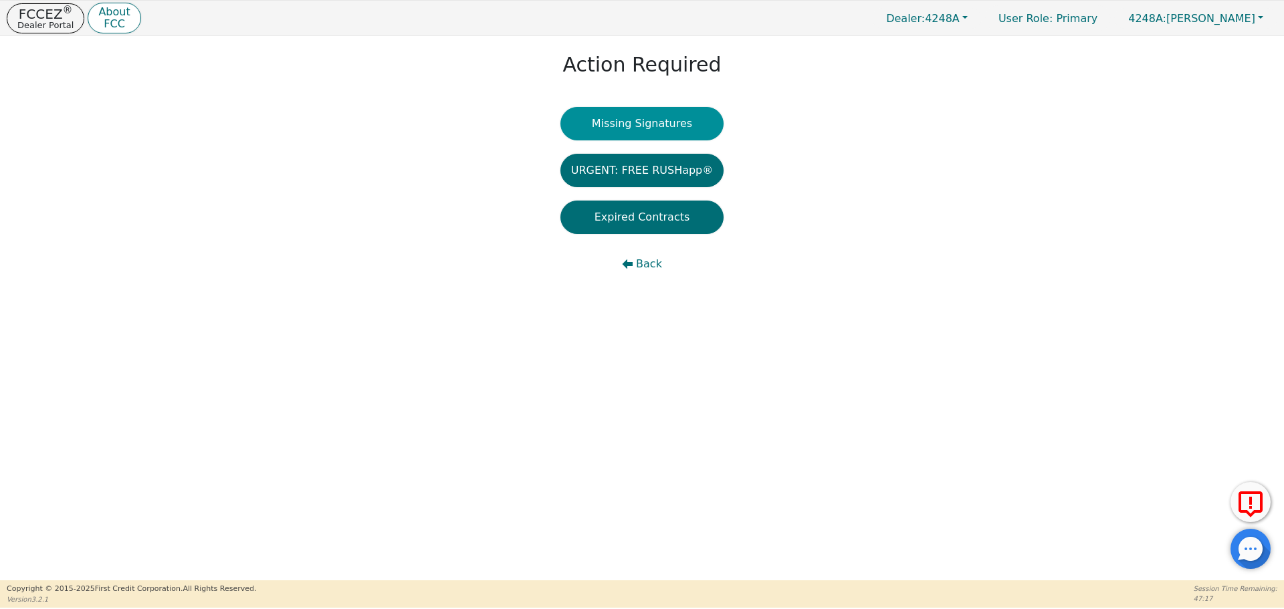
click at [631, 116] on button "Missing Signatures" at bounding box center [642, 123] width 164 height 33
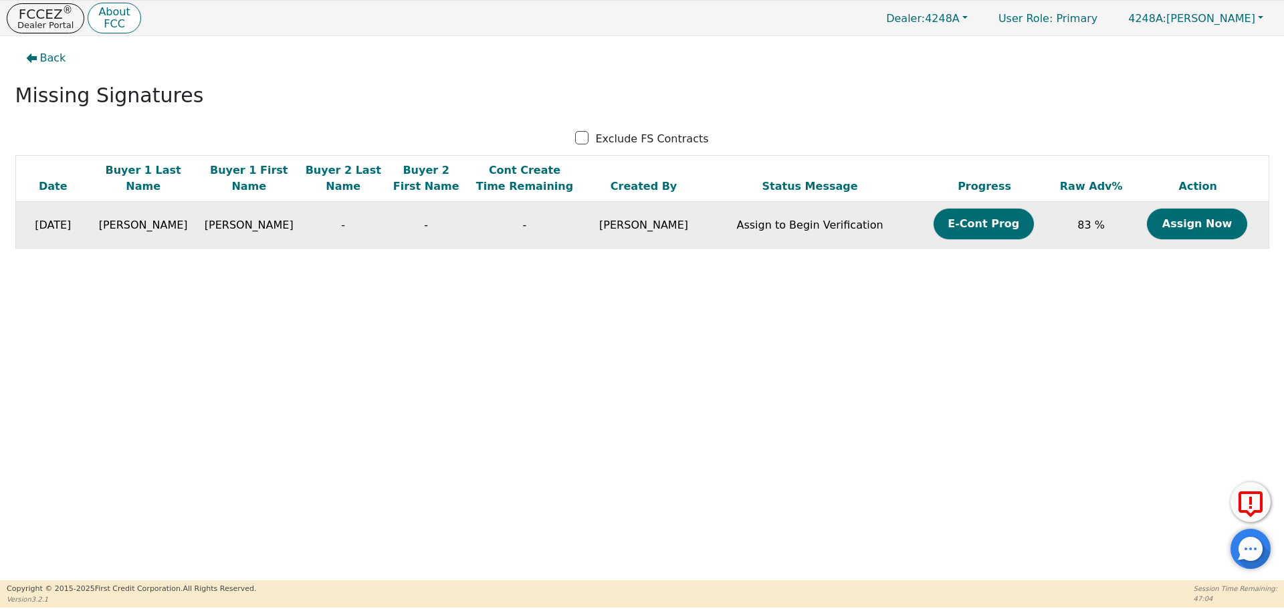
click at [1182, 243] on td "Assign Now" at bounding box center [1197, 225] width 141 height 47
click at [1178, 223] on button "Assign Now" at bounding box center [1197, 224] width 100 height 31
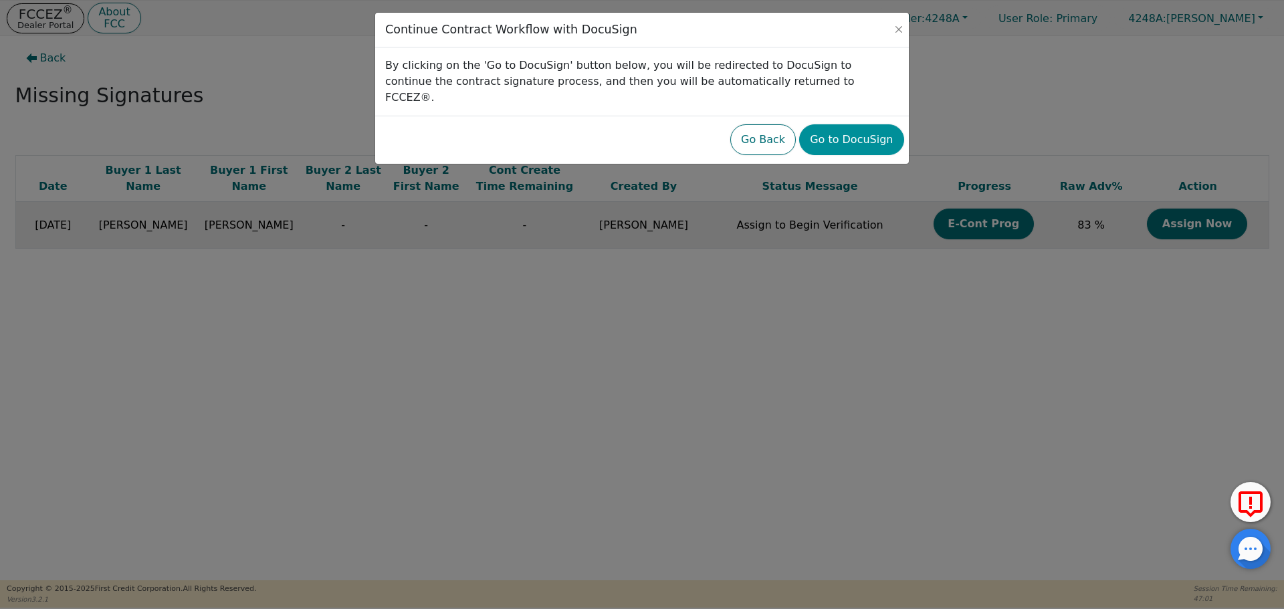
click at [865, 124] on button "Go to DocuSign" at bounding box center [851, 139] width 104 height 31
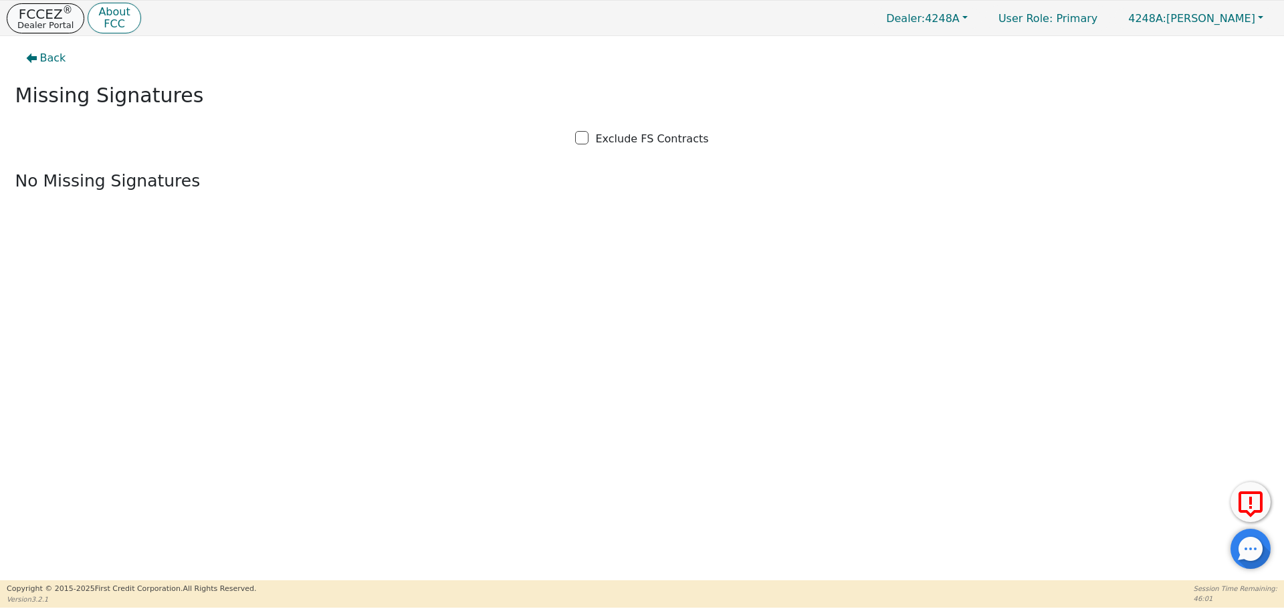
click at [52, 17] on p "FCCEZ ®" at bounding box center [45, 13] width 56 height 13
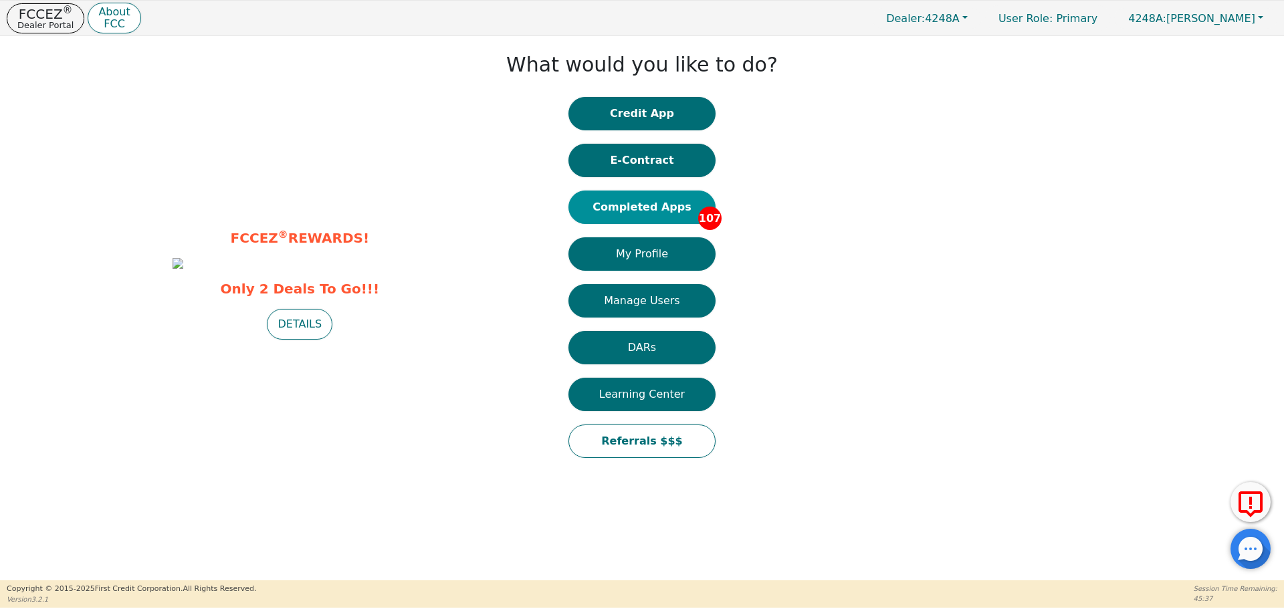
click at [681, 200] on button "Completed Apps 107" at bounding box center [641, 207] width 147 height 33
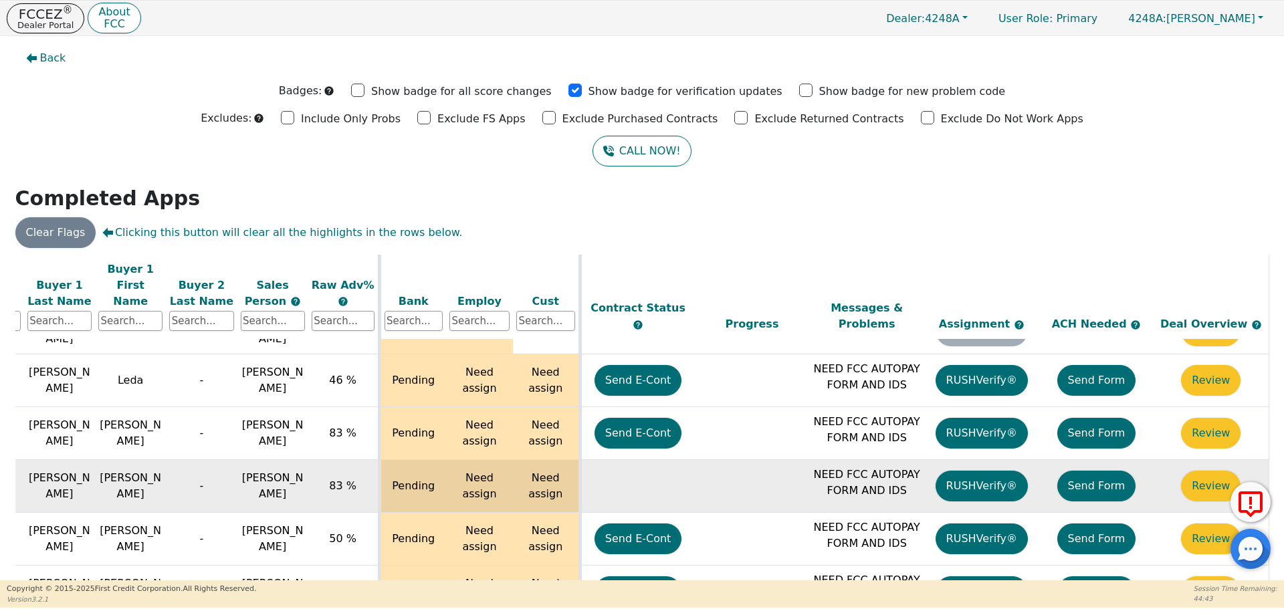
scroll to position [5530, 213]
click at [1081, 471] on button "Send Form" at bounding box center [1096, 486] width 79 height 31
